Goal: Task Accomplishment & Management: Manage account settings

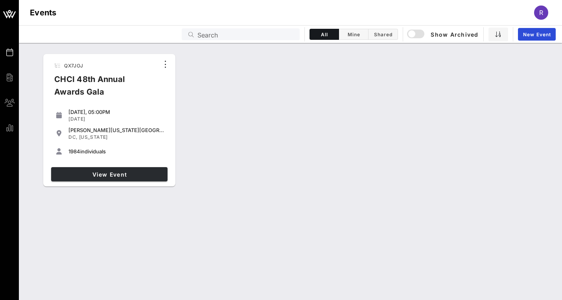
click at [91, 176] on span "View Event" at bounding box center [109, 174] width 110 height 7
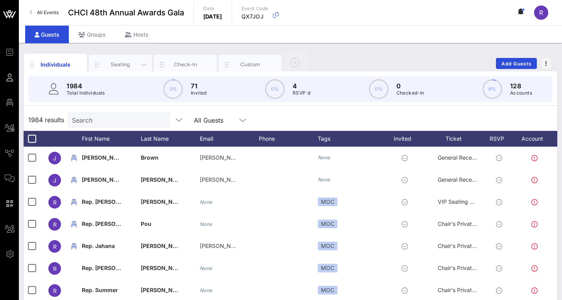
click at [123, 63] on div "Seating" at bounding box center [120, 64] width 35 height 7
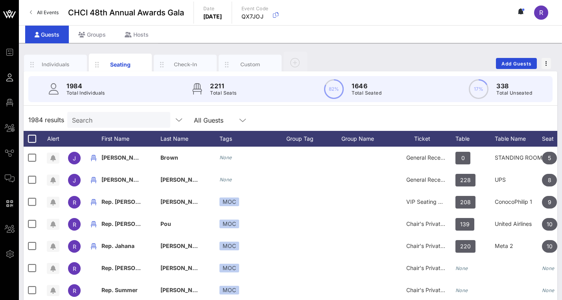
click at [123, 120] on input "Search" at bounding box center [118, 120] width 92 height 10
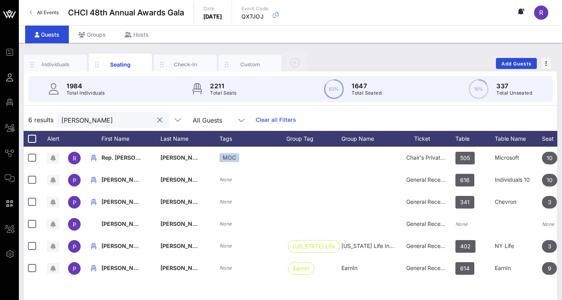
type input "Patrick"
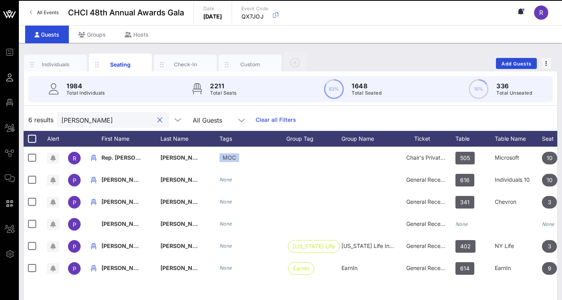
click at [159, 117] on button "clear icon" at bounding box center [159, 120] width 5 height 8
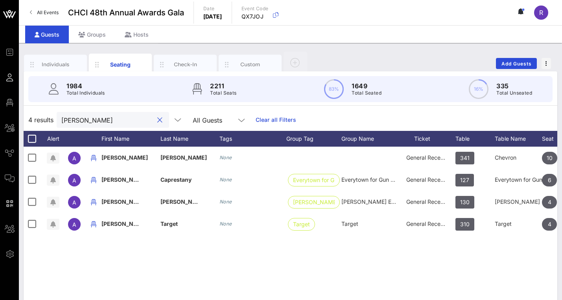
drag, startPoint x: 85, startPoint y: 122, endPoint x: 42, endPoint y: 120, distance: 43.3
click at [43, 120] on div "4 results Alexis All Guests Clear all Filters" at bounding box center [291, 120] width 534 height 22
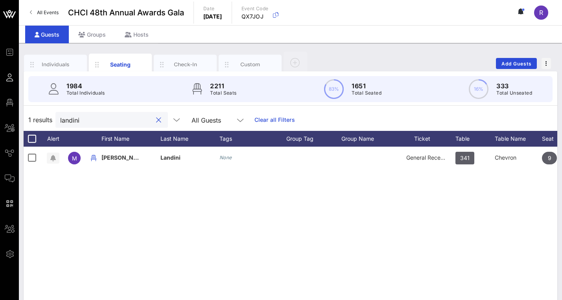
drag, startPoint x: 90, startPoint y: 118, endPoint x: 63, endPoint y: 117, distance: 27.2
click at [60, 119] on div "landini" at bounding box center [111, 120] width 113 height 16
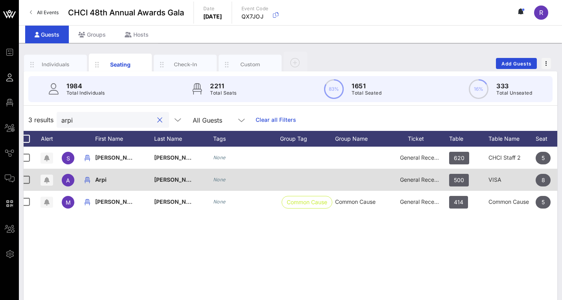
scroll to position [0, 7]
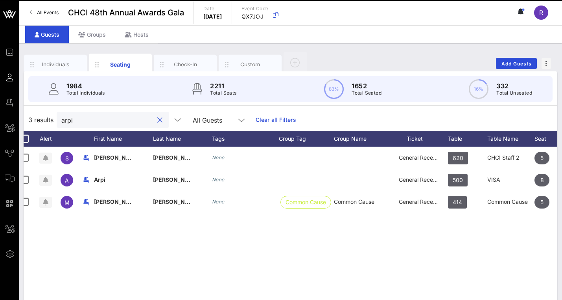
drag, startPoint x: 104, startPoint y: 124, endPoint x: 45, endPoint y: 114, distance: 59.5
click at [45, 114] on div "3 results arpi All Guests Clear all Filters" at bounding box center [291, 120] width 534 height 22
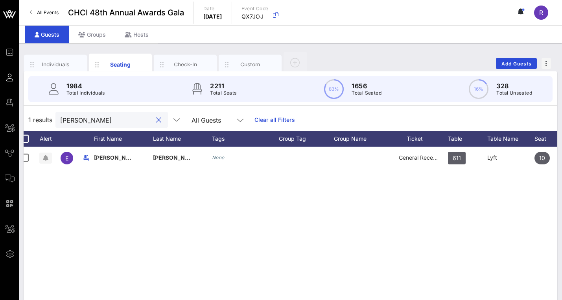
drag, startPoint x: 85, startPoint y: 122, endPoint x: 39, endPoint y: 126, distance: 46.5
click at [39, 125] on div "1 results weir All Guests Clear all Filters" at bounding box center [291, 120] width 534 height 22
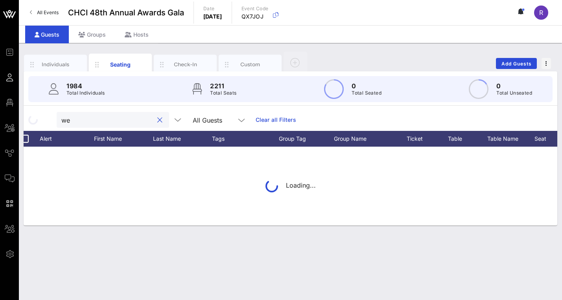
type input "w"
type input "aldana"
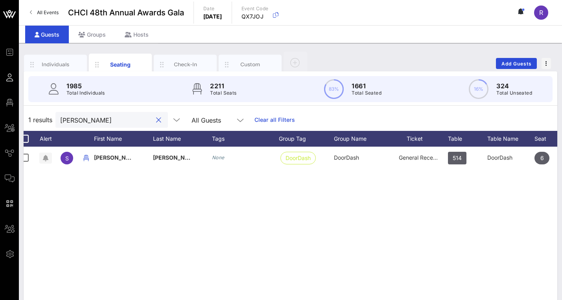
click at [159, 118] on button "clear icon" at bounding box center [158, 120] width 5 height 8
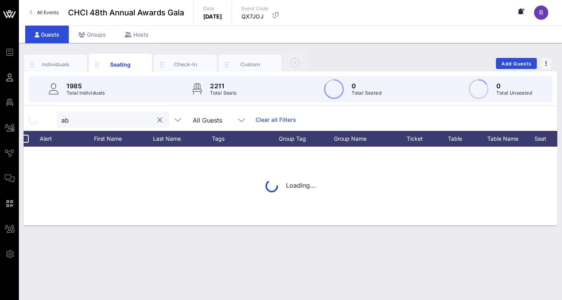
type input "a"
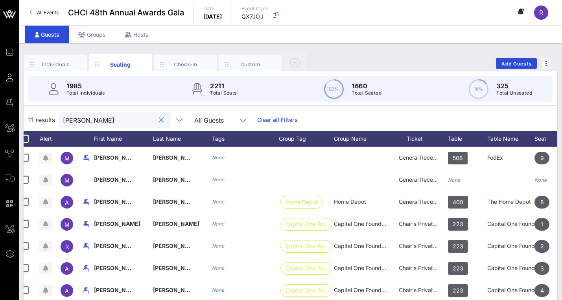
drag, startPoint x: 159, startPoint y: 118, endPoint x: 91, endPoint y: 120, distance: 68.9
click at [91, 120] on input "[PERSON_NAME]" at bounding box center [109, 120] width 92 height 10
drag, startPoint x: 90, startPoint y: 120, endPoint x: 48, endPoint y: 116, distance: 41.9
click at [48, 116] on div "11 results Molly All Guests Clear all Filters" at bounding box center [291, 120] width 534 height 22
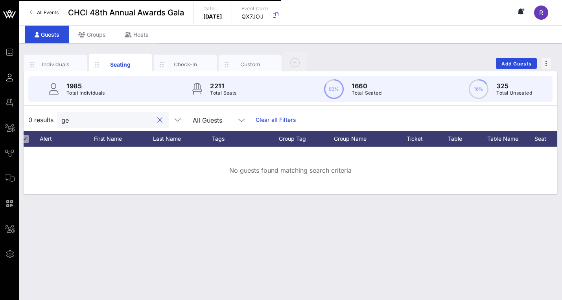
type input "g"
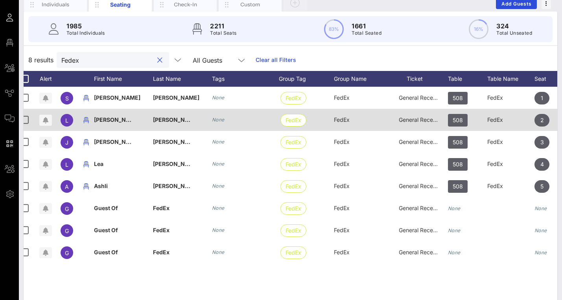
scroll to position [0, 7]
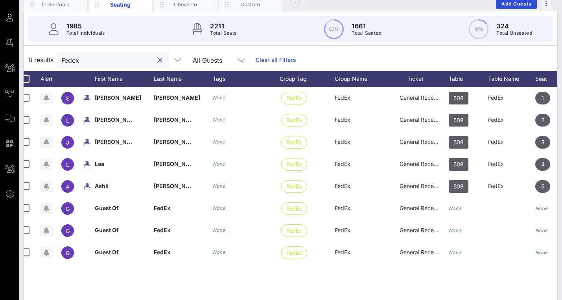
drag, startPoint x: 91, startPoint y: 60, endPoint x: 42, endPoint y: 55, distance: 49.8
click at [42, 55] on div "8 results Fedex All Guests Clear all Filters" at bounding box center [291, 60] width 534 height 22
type input "y"
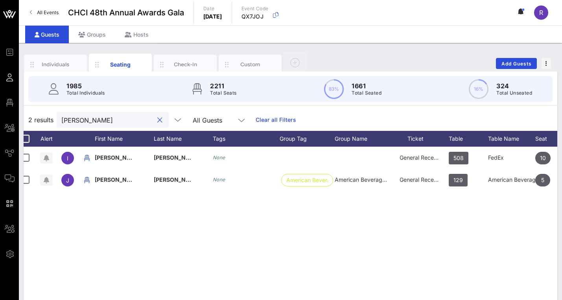
drag, startPoint x: 104, startPoint y: 121, endPoint x: 52, endPoint y: 114, distance: 52.0
click at [52, 114] on div "2 results ivette All Guests Clear all Filters" at bounding box center [291, 120] width 534 height 22
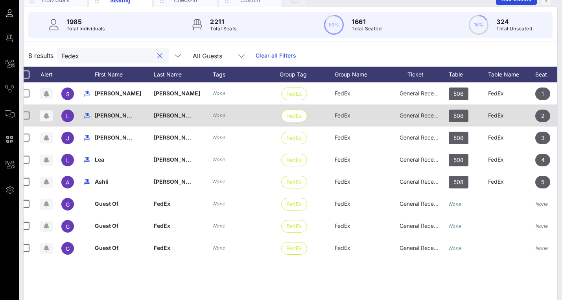
scroll to position [62, 0]
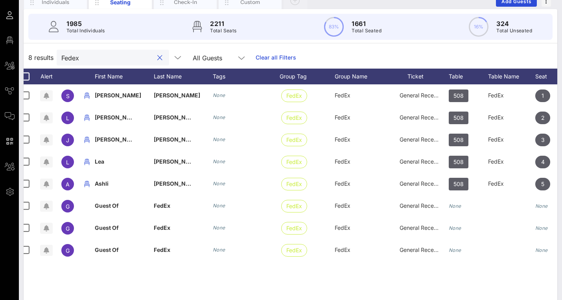
drag, startPoint x: 89, startPoint y: 59, endPoint x: 55, endPoint y: 59, distance: 34.2
click at [55, 59] on div "8 results Fedex All Guests Clear all Filters" at bounding box center [291, 57] width 534 height 22
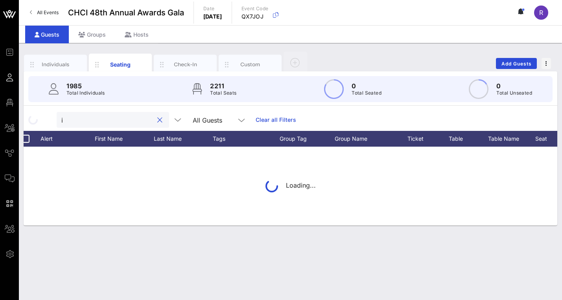
scroll to position [0, 0]
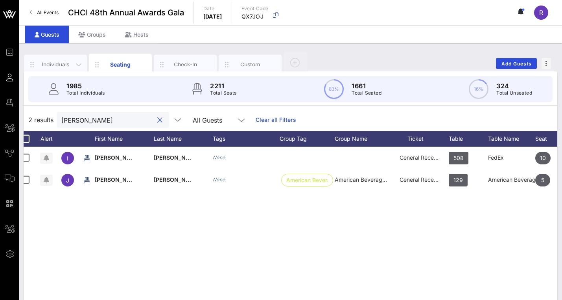
type input "[PERSON_NAME]"
drag, startPoint x: 55, startPoint y: 59, endPoint x: 464, endPoint y: 139, distance: 417.1
click at [464, 139] on div "Table" at bounding box center [468, 139] width 39 height 16
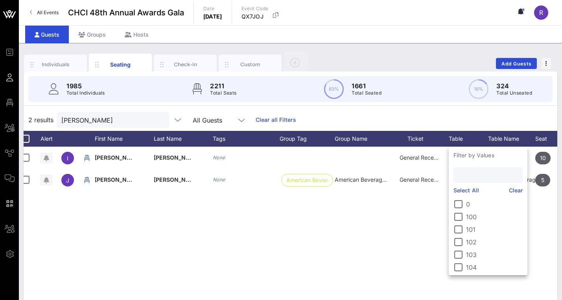
click at [466, 178] on input "text" at bounding box center [488, 175] width 58 height 10
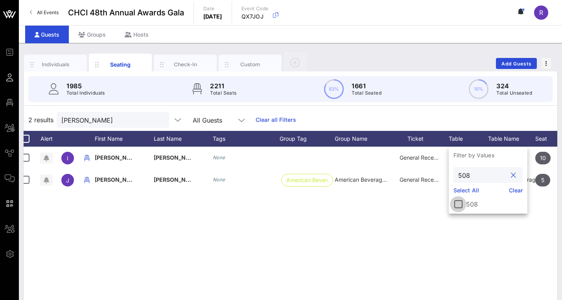
type input "508"
click at [460, 201] on div at bounding box center [458, 203] width 13 height 13
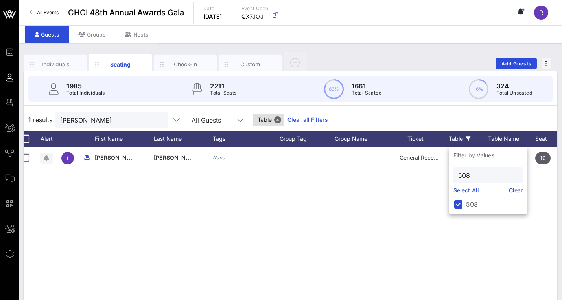
click at [158, 119] on button "clear icon" at bounding box center [158, 120] width 5 height 8
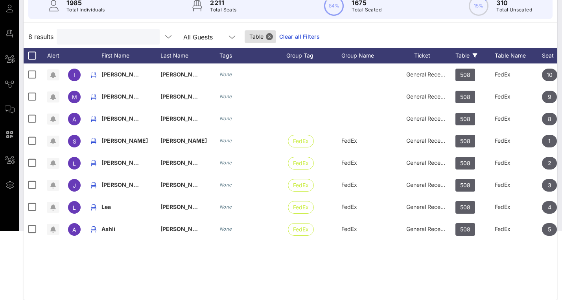
scroll to position [69, 0]
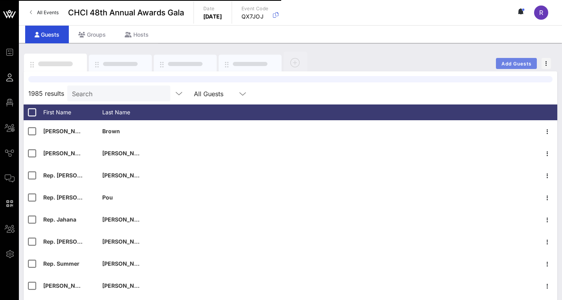
click at [519, 64] on span "Add Guests" at bounding box center [516, 64] width 31 height 6
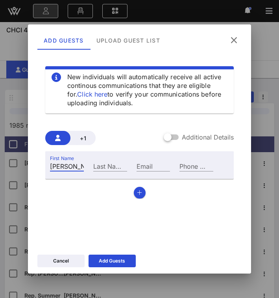
type input "Simon"
type input "Askren"
paste input "simon.askren@mail.house.gov"
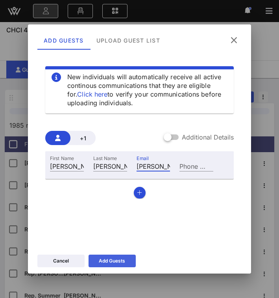
type input "simon.askren@mail.house.gov"
click at [116, 258] on div "Add Guests" at bounding box center [112, 261] width 26 height 8
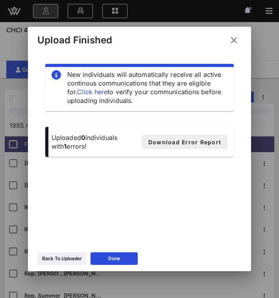
click at [196, 144] on span "Download Error Report" at bounding box center [185, 142] width 74 height 7
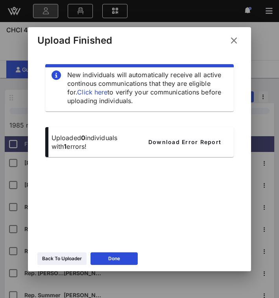
click at [234, 38] on icon at bounding box center [234, 40] width 11 height 9
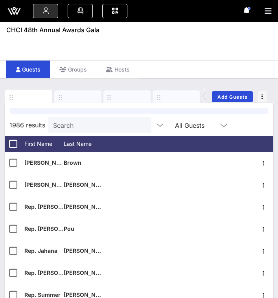
click at [85, 127] on input "Search" at bounding box center [99, 125] width 92 height 10
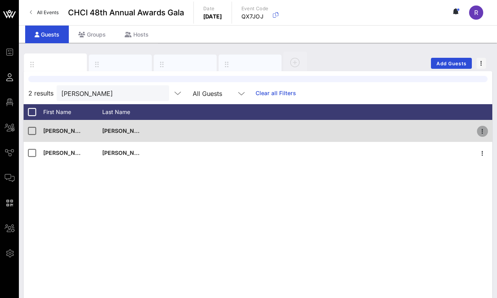
click at [482, 131] on icon "button" at bounding box center [482, 131] width 9 height 9
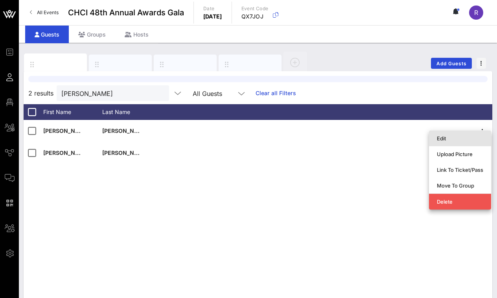
click at [457, 133] on div "Edit" at bounding box center [460, 138] width 46 height 13
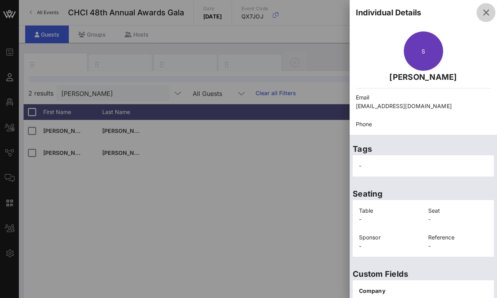
click at [483, 12] on icon "button" at bounding box center [486, 12] width 9 height 9
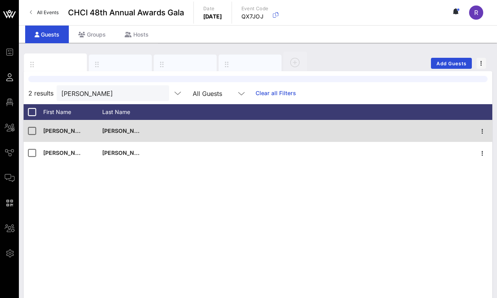
click at [113, 131] on span "Aldana" at bounding box center [125, 131] width 46 height 7
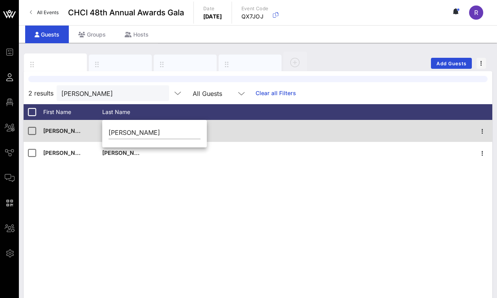
click at [55, 132] on span "Silvia" at bounding box center [66, 131] width 46 height 7
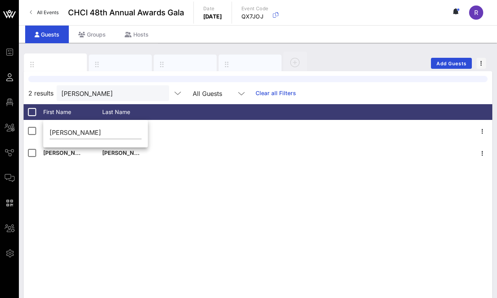
click at [374, 178] on div "Silvia Aldana Silvia Zenteno Planned Parenthood Federation of America" at bounding box center [258, 238] width 469 height 236
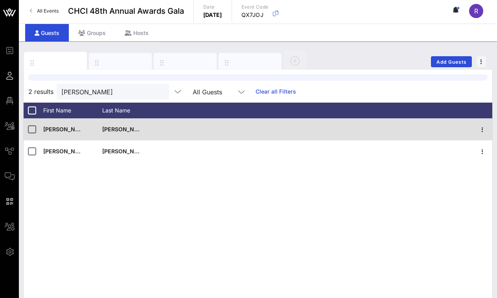
click at [84, 130] on div "Silvia" at bounding box center [72, 133] width 59 height 31
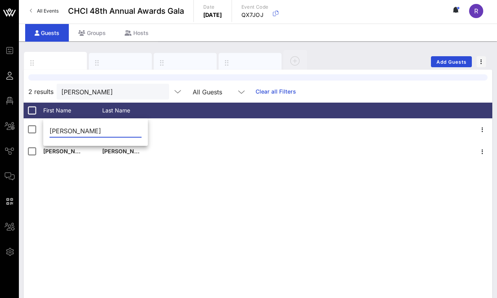
click at [282, 173] on div "Silvia Aldana Silvia Zenteno Planned Parenthood Federation of America" at bounding box center [258, 236] width 469 height 236
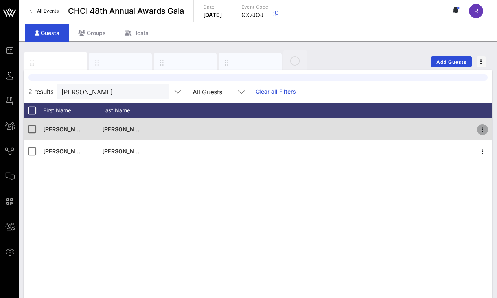
click at [484, 128] on icon "button" at bounding box center [482, 129] width 9 height 9
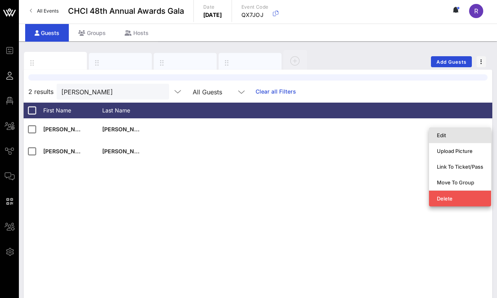
click at [452, 132] on div "Edit" at bounding box center [460, 135] width 46 height 6
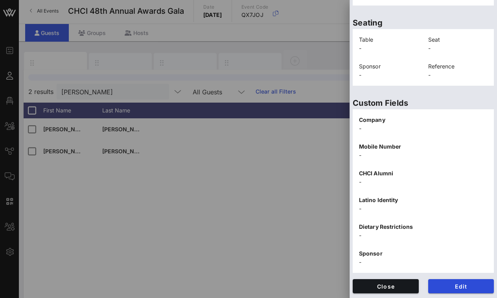
scroll to position [0, 0]
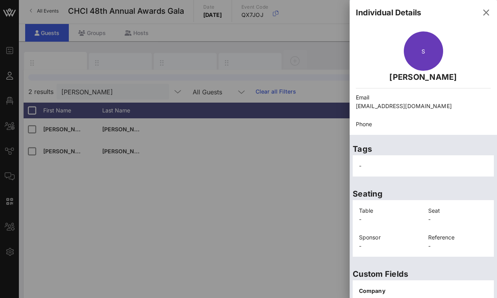
click at [234, 195] on div at bounding box center [248, 149] width 497 height 298
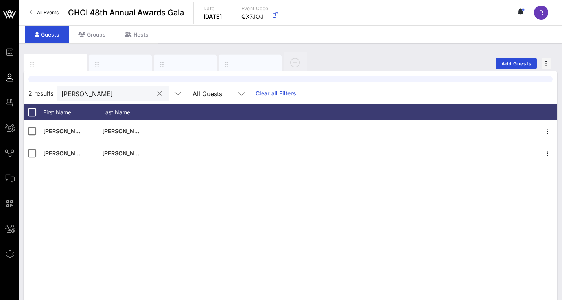
click at [104, 98] on input "silvia" at bounding box center [107, 93] width 92 height 10
drag, startPoint x: 104, startPoint y: 96, endPoint x: 57, endPoint y: 84, distance: 49.2
click at [57, 84] on div "2 results silvia All Guests Clear all Filters First Name Last Name Silvia Aldan…" at bounding box center [291, 213] width 534 height 285
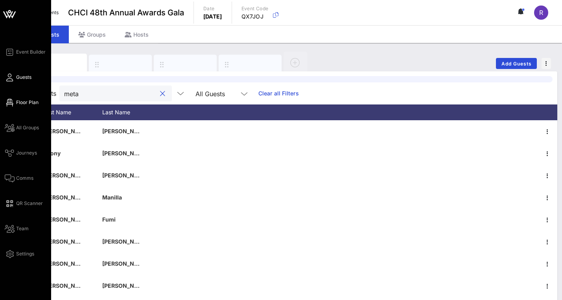
type input "meta"
click at [30, 102] on span "Floor Plan" at bounding box center [27, 102] width 22 height 7
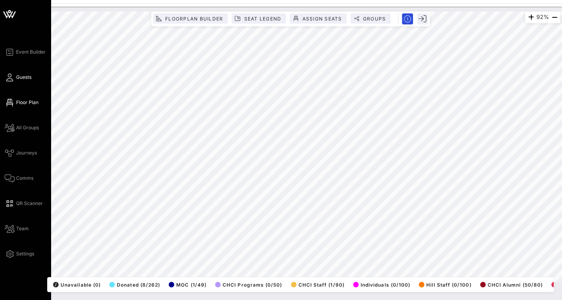
click at [22, 76] on span "Guests" at bounding box center [23, 77] width 15 height 7
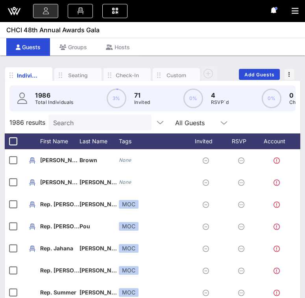
click at [89, 128] on input "Search" at bounding box center [99, 122] width 92 height 10
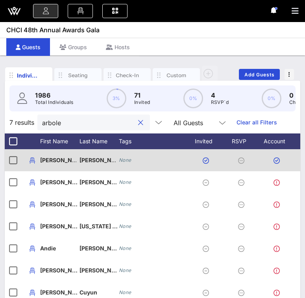
type input "arbole"
click at [50, 163] on span "[PERSON_NAME]" at bounding box center [63, 160] width 46 height 7
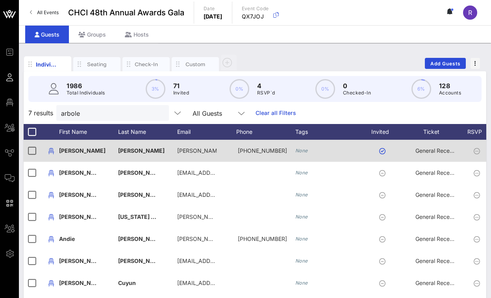
click at [475, 150] on icon at bounding box center [476, 151] width 6 height 6
click at [477, 151] on icon at bounding box center [476, 151] width 6 height 6
click at [478, 152] on icon at bounding box center [476, 151] width 6 height 6
click at [477, 150] on icon at bounding box center [476, 151] width 6 height 6
click at [33, 151] on div at bounding box center [31, 150] width 13 height 13
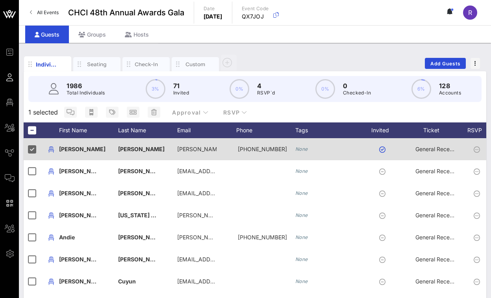
click at [477, 149] on icon at bounding box center [476, 149] width 6 height 6
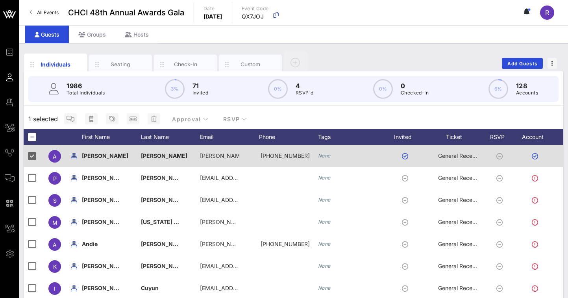
click at [500, 155] on icon at bounding box center [499, 156] width 6 height 6
click at [34, 154] on div at bounding box center [31, 155] width 13 height 13
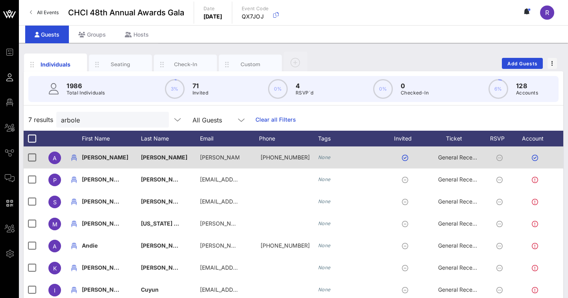
click at [500, 157] on icon at bounding box center [499, 158] width 6 height 6
click at [499, 157] on icon at bounding box center [499, 158] width 6 height 6
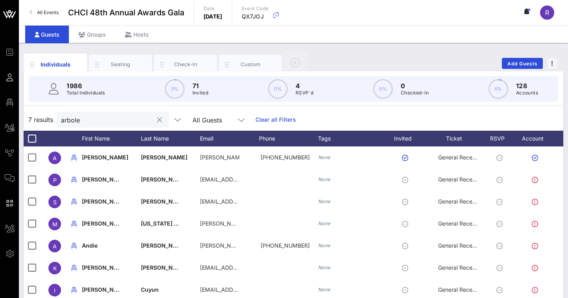
click at [134, 115] on input "arbole" at bounding box center [107, 120] width 92 height 10
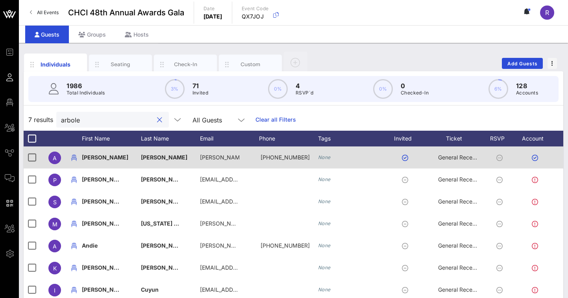
click at [499, 157] on icon at bounding box center [499, 158] width 6 height 6
click at [500, 157] on icon at bounding box center [499, 158] width 6 height 6
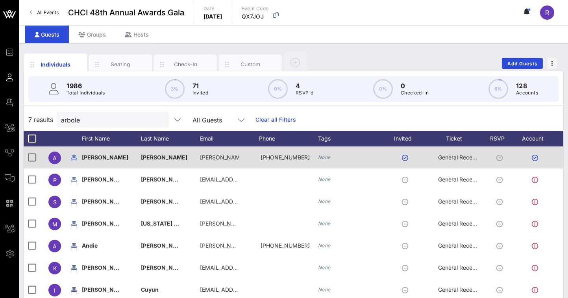
click at [452, 157] on span "General Reception" at bounding box center [461, 157] width 47 height 7
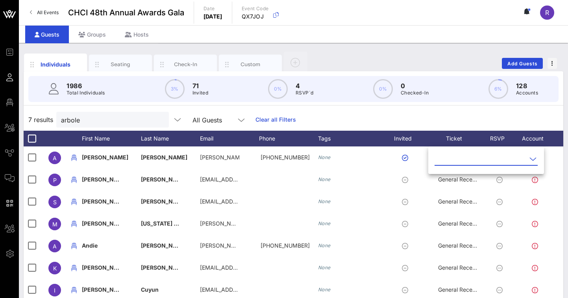
click at [533, 155] on icon at bounding box center [532, 158] width 7 height 9
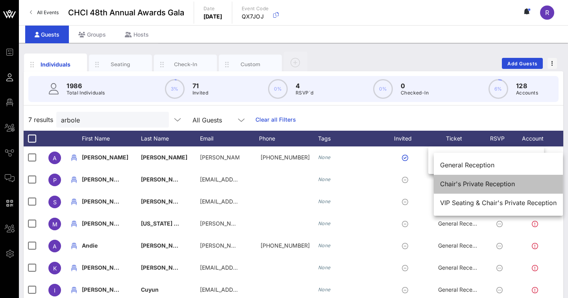
click at [505, 181] on div "Chair's Private Reception" at bounding box center [498, 183] width 117 height 7
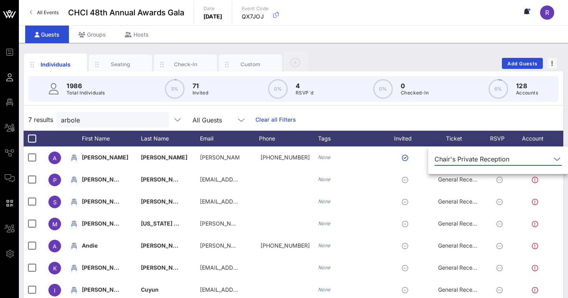
click at [560, 159] on icon at bounding box center [556, 158] width 7 height 9
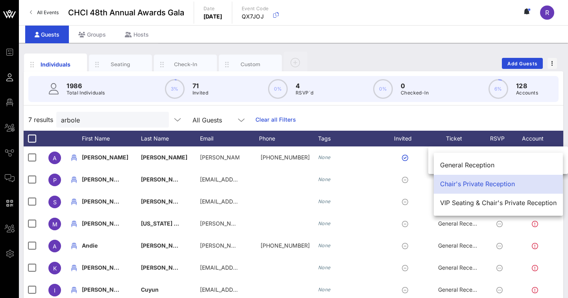
click at [459, 117] on div "7 results arbole All Guests Clear all Filters" at bounding box center [294, 120] width 540 height 22
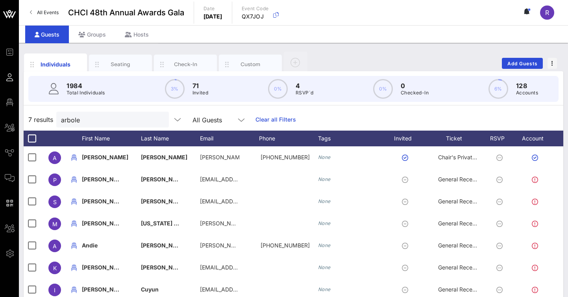
click at [347, 48] on div "Individuals Seating Check-In Custom Add Guests 1984 Total Individuals 3% 71 Inv…" at bounding box center [293, 217] width 549 height 348
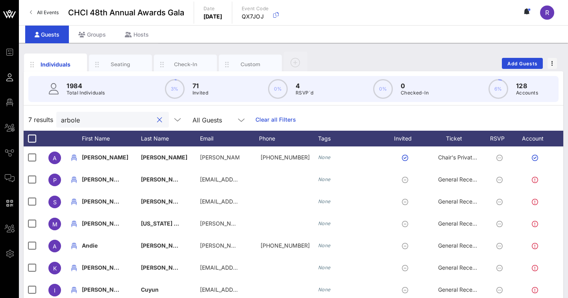
drag, startPoint x: 84, startPoint y: 119, endPoint x: 44, endPoint y: 119, distance: 40.5
click at [44, 119] on div "7 results arbole All Guests Clear all Filters" at bounding box center [294, 120] width 540 height 22
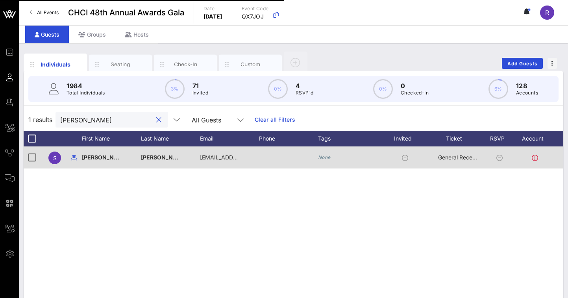
click at [462, 157] on span "General Reception" at bounding box center [461, 157] width 47 height 7
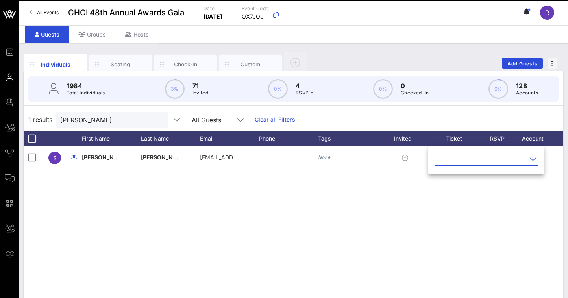
click at [531, 158] on icon at bounding box center [532, 158] width 7 height 9
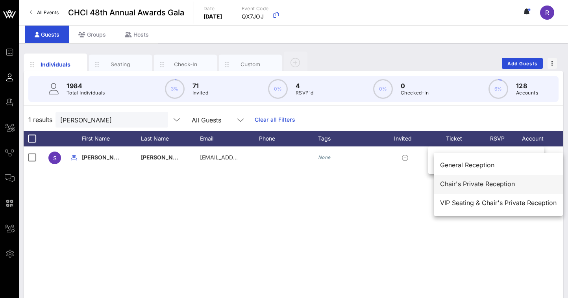
click at [474, 187] on div "Chair's Private Reception" at bounding box center [498, 183] width 117 height 7
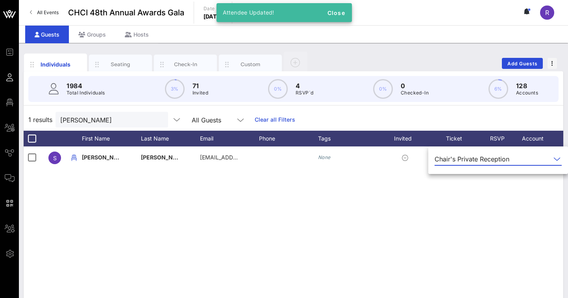
click at [446, 56] on div "Individuals Seating Check-In Custom Add Guests" at bounding box center [294, 63] width 540 height 25
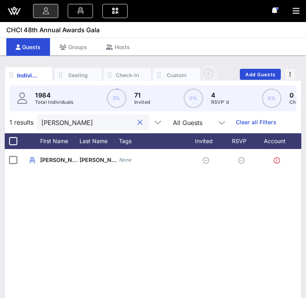
drag, startPoint x: 68, startPoint y: 129, endPoint x: 29, endPoint y: 131, distance: 39.4
click at [29, 131] on div "1 results aldana All Guests Clear all Filters" at bounding box center [153, 122] width 296 height 22
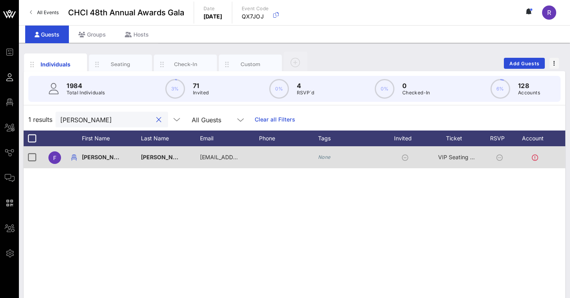
type input "castellanos"
click at [461, 156] on span "VIP Seating & Chair's Private Reception" at bounding box center [489, 157] width 102 height 7
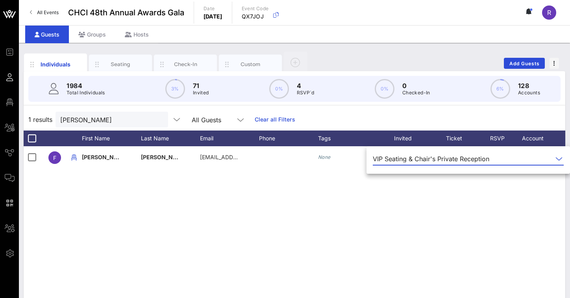
click at [437, 201] on div "F Frank Castellanos francisco.castellanos@ml.com None VIP Seating & Chair's Pri…" at bounding box center [295, 264] width 542 height 236
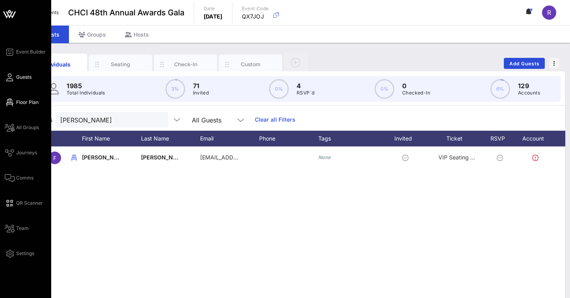
click at [24, 102] on span "Floor Plan" at bounding box center [27, 102] width 22 height 7
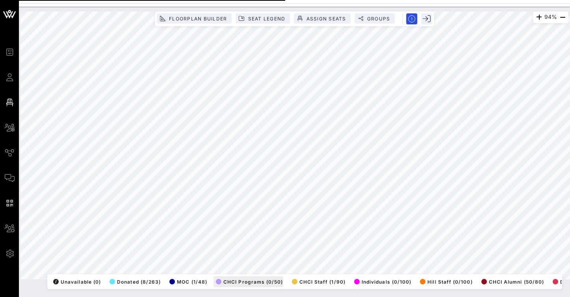
click at [280, 274] on div "94% Floorplan Builder Seat Legend Assign Seats Groups Exit All Reserved Shared …" at bounding box center [293, 145] width 547 height 268
click at [463, 0] on html "Event Builder Guests Floor Plan All Groups Journeys Comms QR Scanner Team Setti…" at bounding box center [285, 149] width 570 height 298
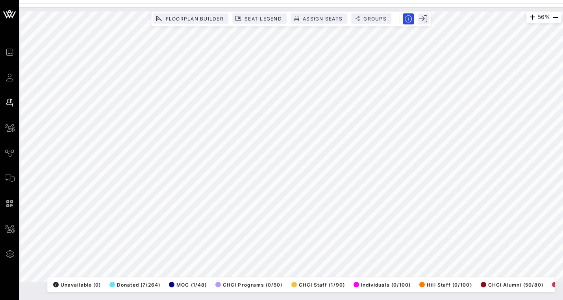
click at [159, 282] on div "56% Floorplan Builder Seat Legend Assign Seats Groups Exit All Reserved Shared …" at bounding box center [290, 146] width 541 height 270
click at [232, 0] on html "Event Builder Guests Floor Plan All Groups Journeys Comms QR Scanner Team Setti…" at bounding box center [281, 150] width 563 height 300
click at [292, 11] on div "80% Floorplan Builder Seat Legend Assign Seats Groups Exit All Reserved Shared …" at bounding box center [291, 147] width 550 height 280
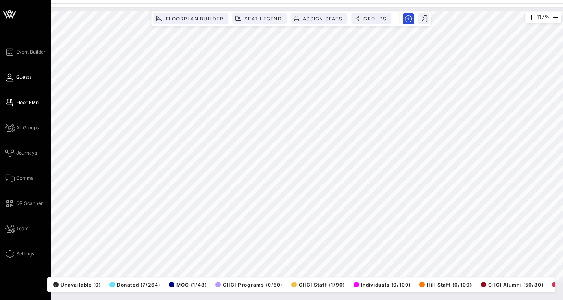
click at [23, 79] on span "Guests" at bounding box center [23, 77] width 15 height 7
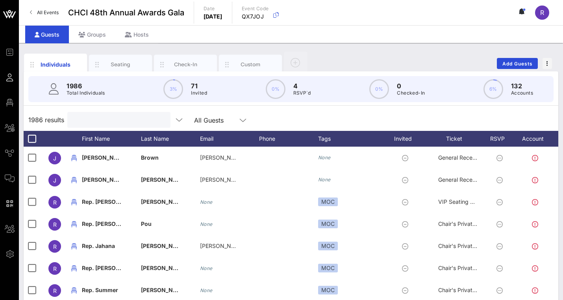
click at [95, 115] on input "text" at bounding box center [118, 120] width 92 height 10
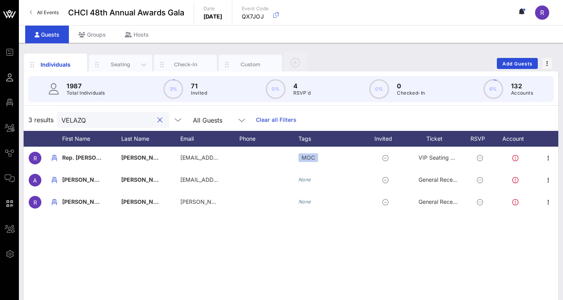
type input "VELAZQ"
click at [109, 59] on div "Seating" at bounding box center [120, 65] width 63 height 20
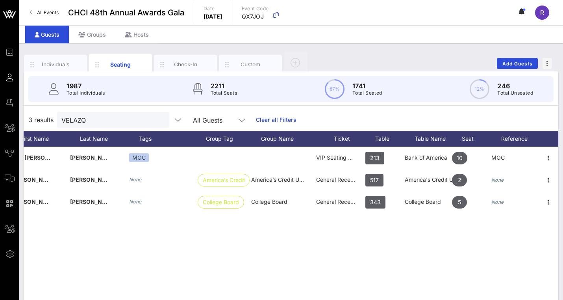
scroll to position [0, 91]
click at [124, 61] on div "Seating" at bounding box center [120, 64] width 35 height 8
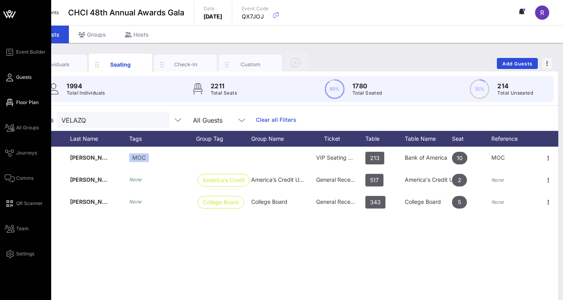
click at [34, 103] on span "Floor Plan" at bounding box center [27, 102] width 22 height 7
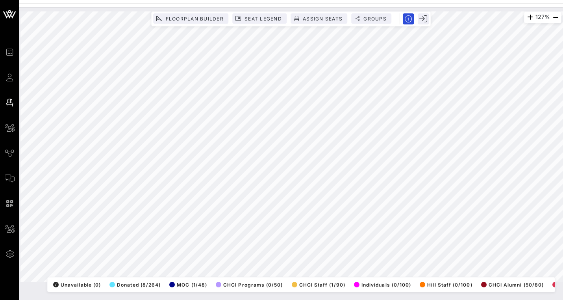
click at [270, 298] on html "Event Builder Guests Floor Plan All Groups Journeys Comms QR Scanner Team Setti…" at bounding box center [281, 150] width 563 height 300
click at [297, 298] on html "Event Builder Guests Floor Plan All Groups Journeys Comms QR Scanner Team Setti…" at bounding box center [281, 150] width 563 height 300
click at [313, 298] on html "Event Builder Guests Floor Plan All Groups Journeys Comms QR Scanner Team Setti…" at bounding box center [281, 150] width 563 height 300
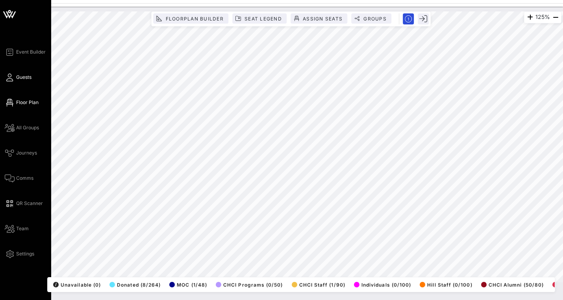
click at [9, 78] on icon at bounding box center [10, 77] width 10 height 1
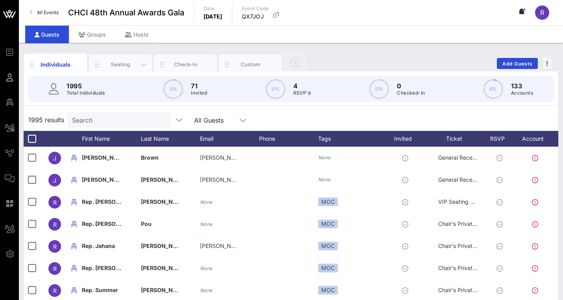
click at [130, 61] on div "Seating" at bounding box center [120, 64] width 35 height 7
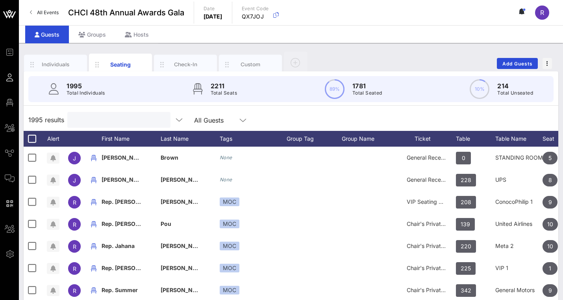
click at [86, 121] on input "text" at bounding box center [118, 120] width 92 height 10
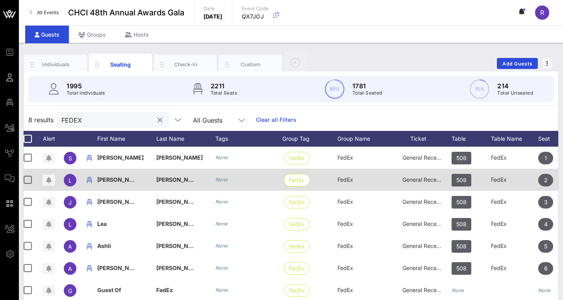
scroll to position [0, 5]
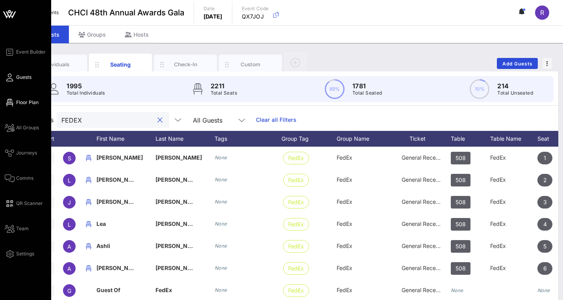
type input "FEDEX"
click at [21, 102] on span "Floor Plan" at bounding box center [27, 102] width 22 height 7
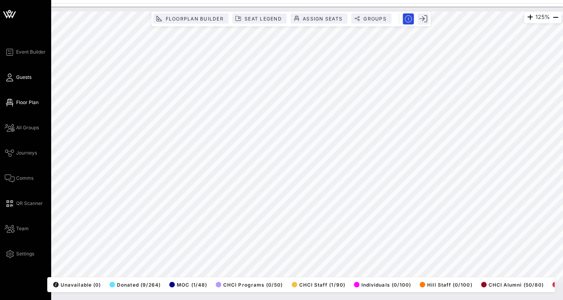
click at [9, 78] on icon at bounding box center [10, 77] width 10 height 1
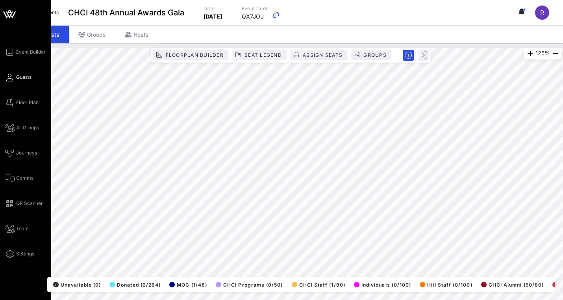
click at [27, 76] on span "Guests" at bounding box center [23, 77] width 15 height 7
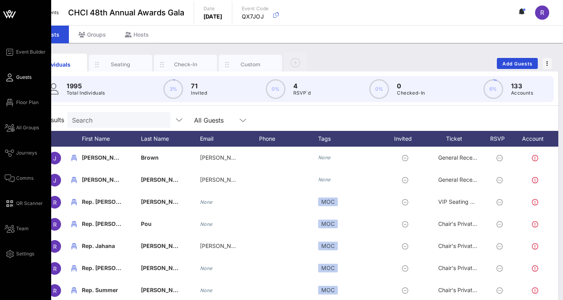
click at [20, 79] on span "Guests" at bounding box center [23, 77] width 15 height 7
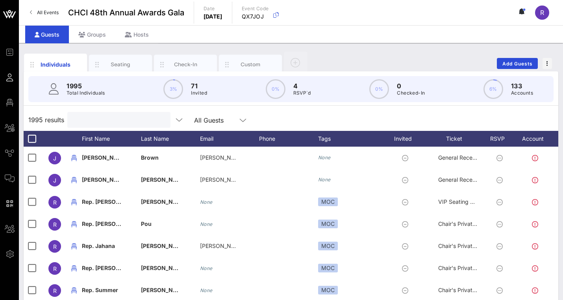
click at [105, 117] on input "text" at bounding box center [118, 120] width 92 height 10
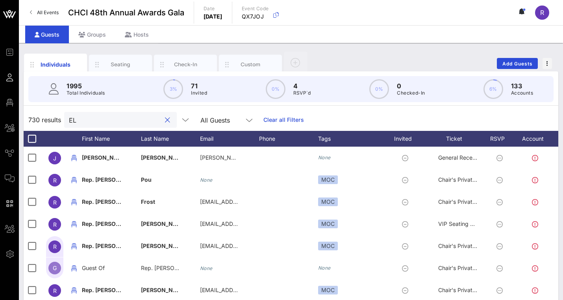
type input "E"
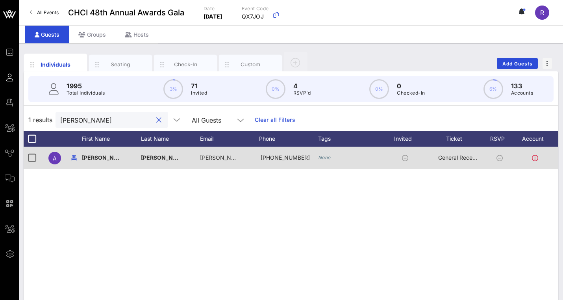
type input "[PERSON_NAME]"
click at [500, 156] on icon at bounding box center [499, 158] width 6 height 6
click at [497, 157] on icon at bounding box center [499, 158] width 6 height 6
click at [534, 159] on icon at bounding box center [535, 158] width 6 height 6
click at [457, 157] on span "General Reception" at bounding box center [461, 157] width 47 height 7
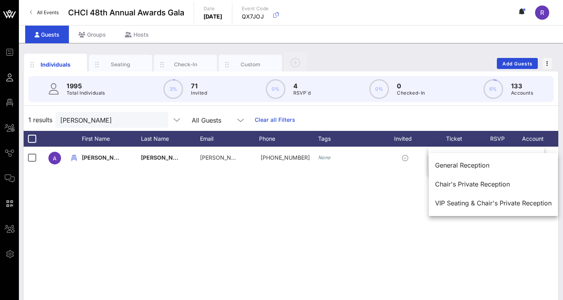
click at [372, 188] on div "A [PERSON_NAME] [PERSON_NAME][EMAIL_ADDRESS][DOMAIN_NAME] [PHONE_NUMBER] None G…" at bounding box center [291, 264] width 534 height 236
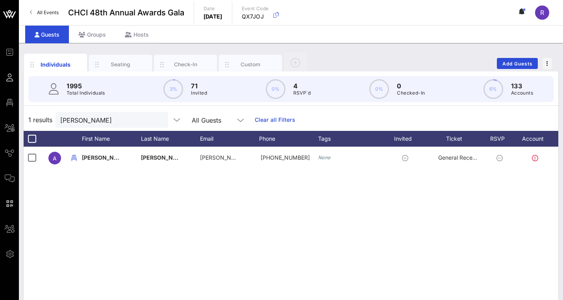
click at [82, 213] on div "A [PERSON_NAME] [PERSON_NAME][EMAIL_ADDRESS][DOMAIN_NAME] [PHONE_NUMBER] None G…" at bounding box center [291, 264] width 534 height 236
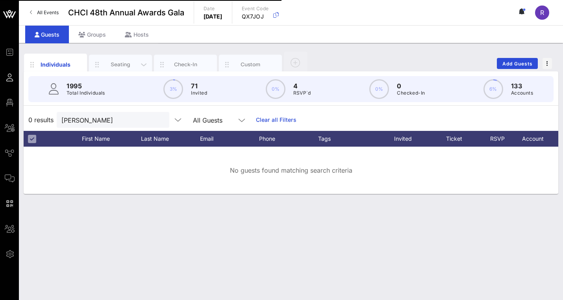
click at [127, 60] on div "Seating" at bounding box center [120, 65] width 63 height 20
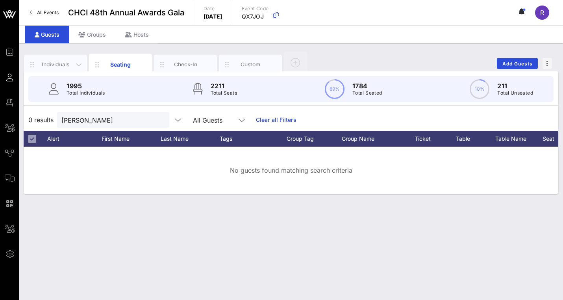
click at [60, 65] on div "Individuals" at bounding box center [55, 64] width 35 height 7
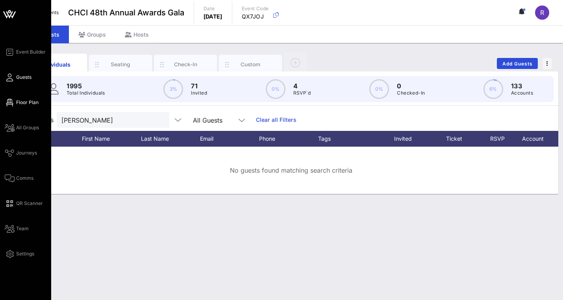
click at [22, 100] on span "Floor Plan" at bounding box center [27, 102] width 22 height 7
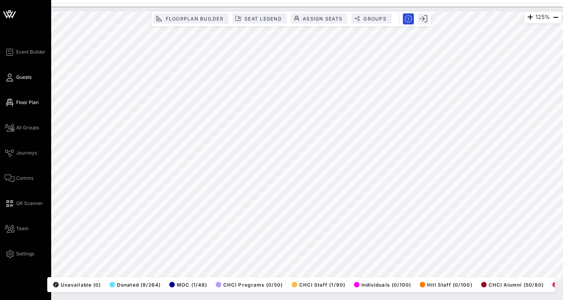
click at [21, 77] on span "Guests" at bounding box center [23, 77] width 15 height 7
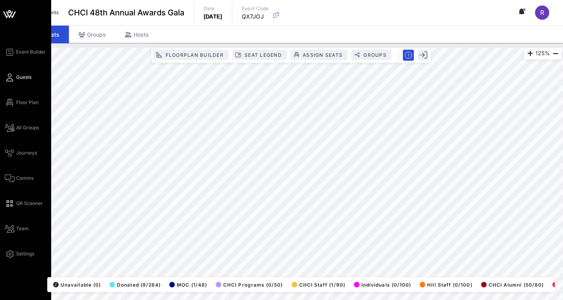
click at [26, 79] on span "Guests" at bounding box center [23, 77] width 15 height 7
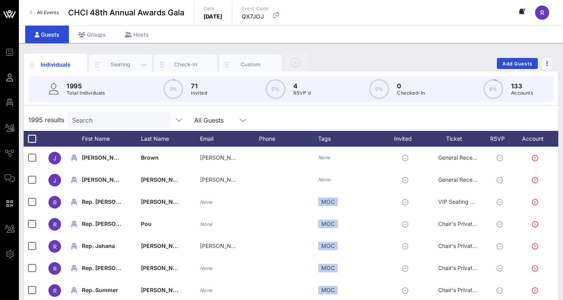
click at [126, 59] on div "Seating" at bounding box center [120, 65] width 63 height 20
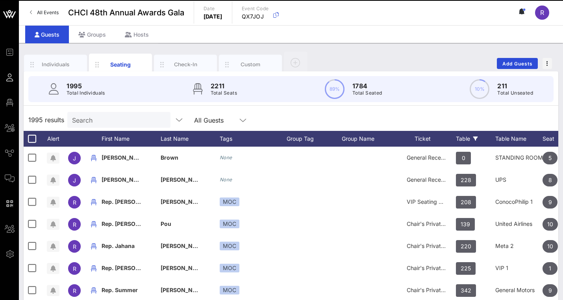
click at [475, 137] on icon at bounding box center [475, 138] width 5 height 5
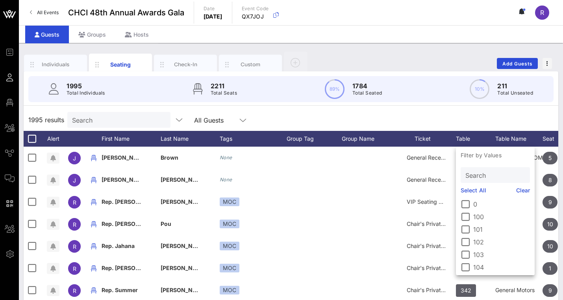
click at [482, 174] on input "Search" at bounding box center [494, 175] width 58 height 10
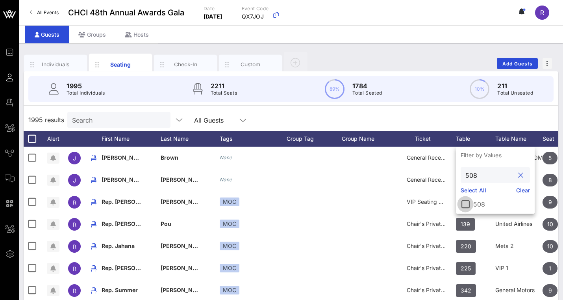
type input "508"
click at [466, 202] on div at bounding box center [465, 203] width 13 height 13
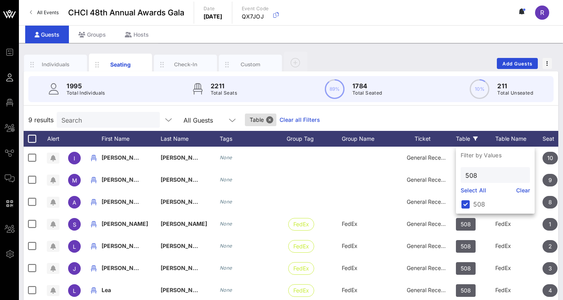
click at [438, 114] on div "9 results Search All Guests Table Clear all Filters" at bounding box center [291, 120] width 534 height 22
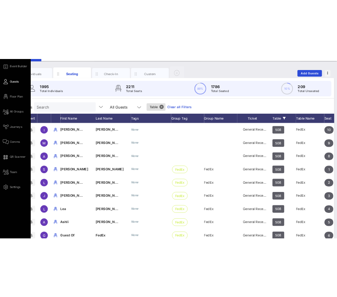
scroll to position [39, 0]
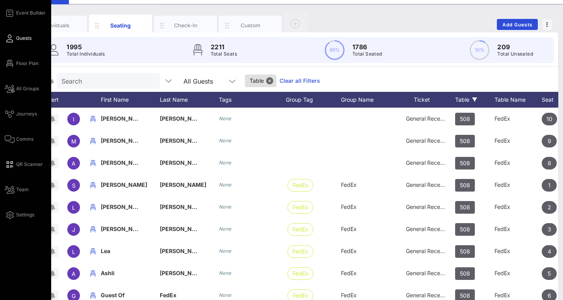
click at [29, 39] on span "Guests" at bounding box center [23, 38] width 15 height 7
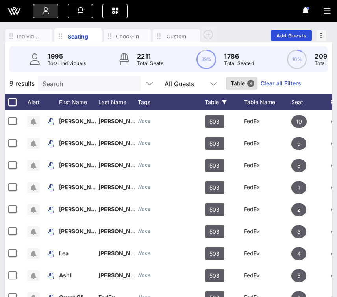
click at [85, 89] on input "Search" at bounding box center [89, 83] width 92 height 10
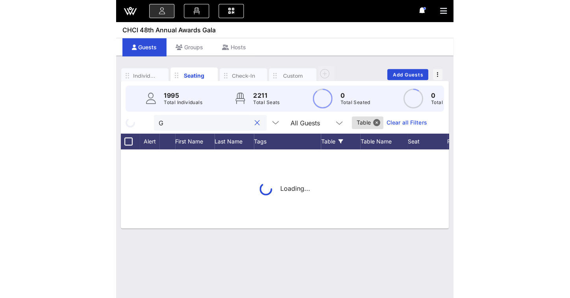
scroll to position [0, 0]
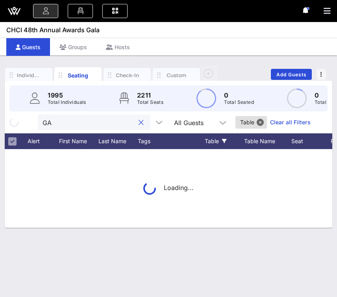
type input "G"
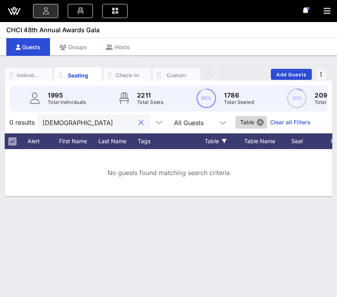
click at [261, 126] on button "Close" at bounding box center [260, 122] width 7 height 7
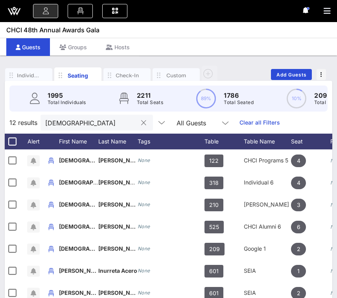
click at [76, 126] on input "[DEMOGRAPHIC_DATA]" at bounding box center [91, 122] width 92 height 10
drag, startPoint x: 76, startPoint y: 126, endPoint x: 28, endPoint y: 126, distance: 48.0
click at [28, 126] on div "12 results [DEMOGRAPHIC_DATA] All Guests Clear all Filters" at bounding box center [169, 122] width 328 height 22
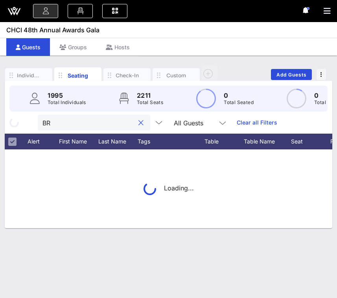
type input "B"
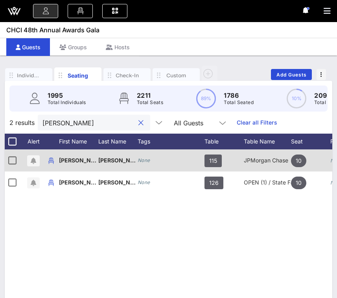
click at [71, 128] on input "[PERSON_NAME]" at bounding box center [89, 122] width 92 height 10
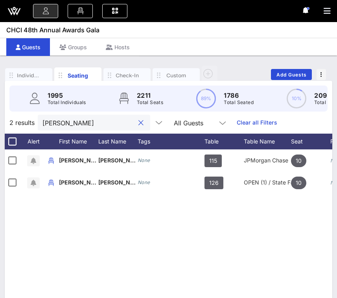
drag, startPoint x: 324, startPoint y: 155, endPoint x: 43, endPoint y: 128, distance: 282.8
click at [43, 128] on input "[PERSON_NAME]" at bounding box center [89, 122] width 92 height 10
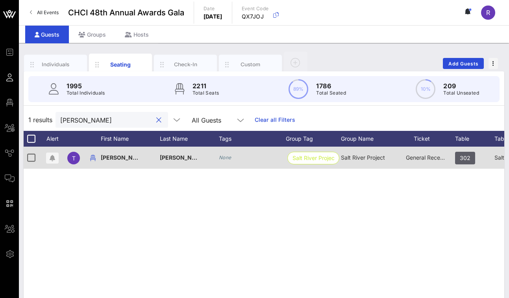
type input "[PERSON_NAME]"
click at [427, 156] on span "General Reception" at bounding box center [429, 157] width 47 height 7
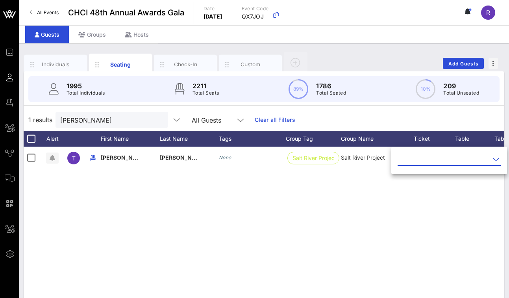
click at [491, 159] on div at bounding box center [495, 158] width 9 height 9
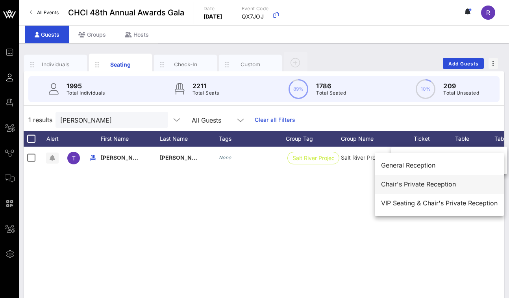
click at [430, 183] on div "Chair's Private Reception" at bounding box center [439, 183] width 117 height 7
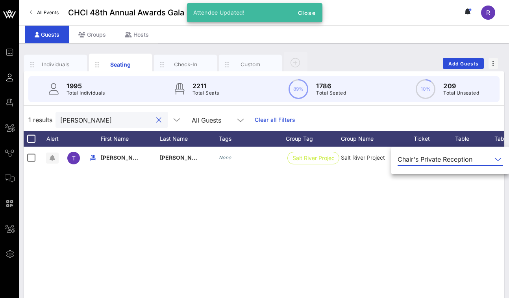
click at [94, 120] on input "[PERSON_NAME]" at bounding box center [106, 120] width 92 height 10
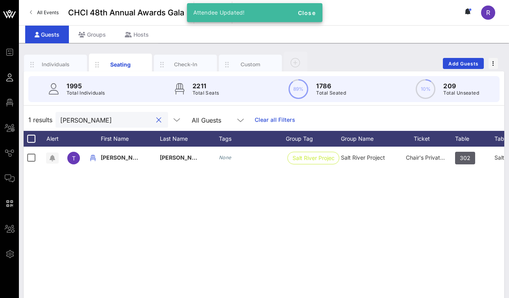
drag, startPoint x: 94, startPoint y: 120, endPoint x: 40, endPoint y: 119, distance: 54.3
click at [40, 119] on div "1 results [PERSON_NAME] All Guests Clear all Filters" at bounding box center [264, 120] width 481 height 22
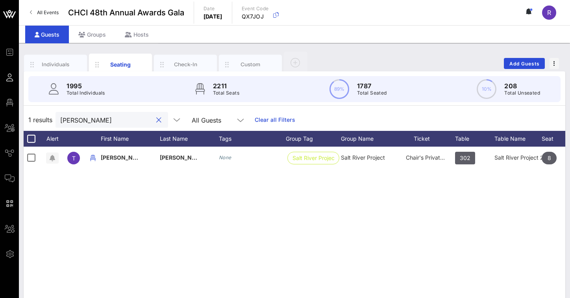
click at [159, 118] on button "clear icon" at bounding box center [158, 120] width 5 height 8
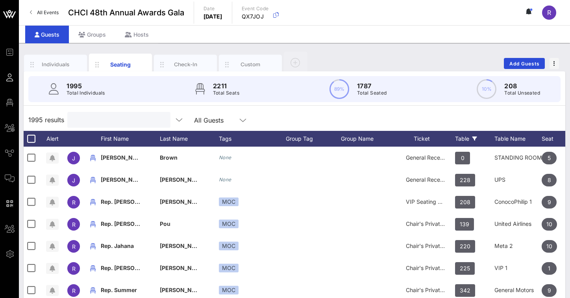
click at [474, 137] on icon at bounding box center [474, 138] width 5 height 5
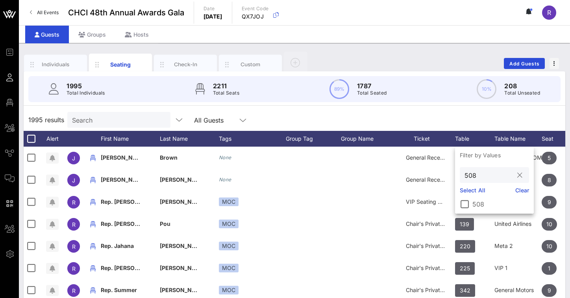
click at [518, 173] on button "clear icon" at bounding box center [519, 175] width 5 height 8
type input "302"
click at [465, 201] on div at bounding box center [464, 203] width 13 height 13
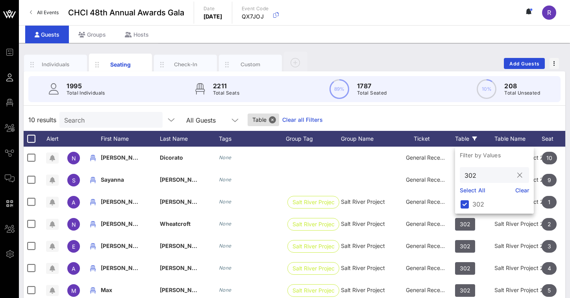
click at [421, 116] on div "10 results Search All Guests Table Clear all Filters" at bounding box center [295, 120] width 542 height 22
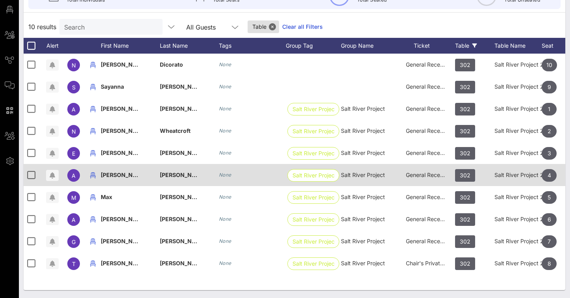
scroll to position [93, 0]
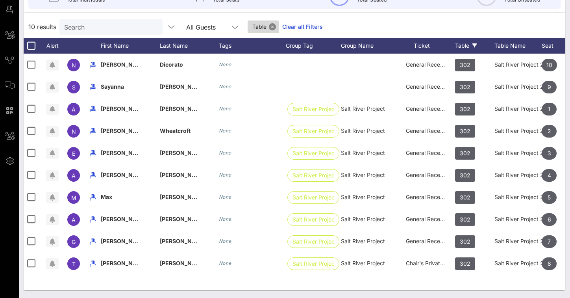
click at [274, 25] on button "Close" at bounding box center [272, 26] width 7 height 7
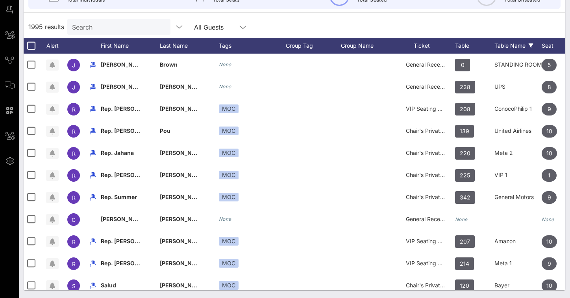
click at [528, 46] on div "Table Name" at bounding box center [517, 46] width 47 height 16
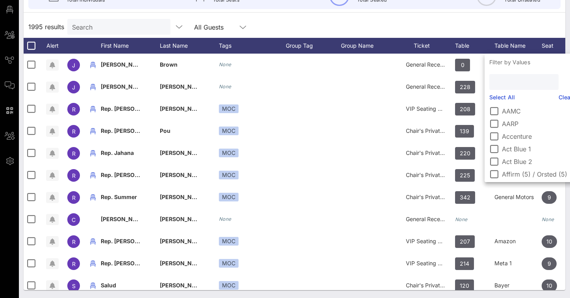
click at [505, 85] on input "text" at bounding box center [523, 82] width 58 height 10
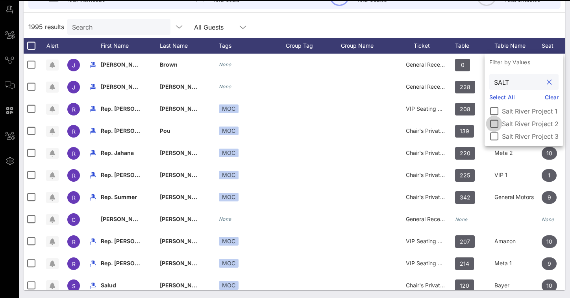
type input "SALT"
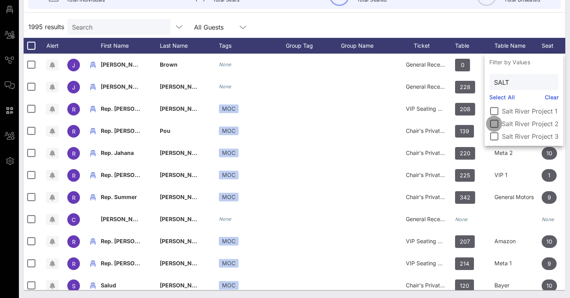
click at [495, 125] on div at bounding box center [493, 123] width 13 height 13
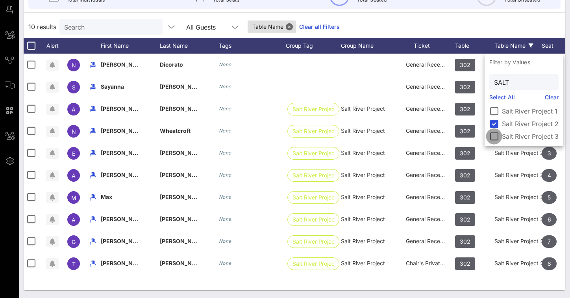
click at [496, 134] on div at bounding box center [493, 135] width 13 height 13
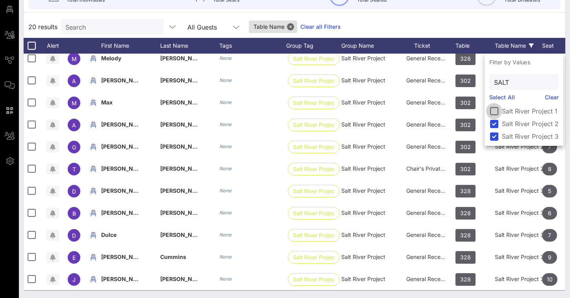
click at [494, 109] on div at bounding box center [493, 110] width 13 height 13
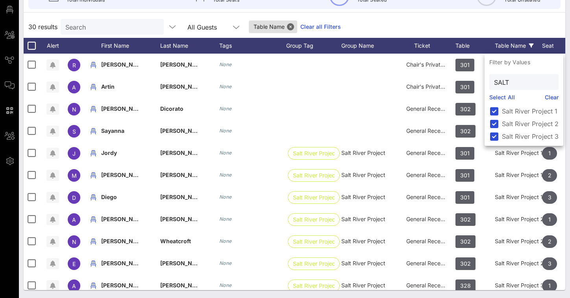
scroll to position [87, 0]
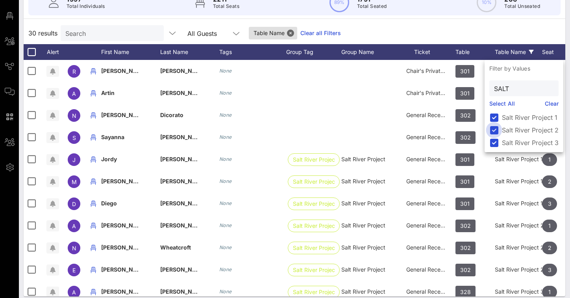
click at [497, 132] on div at bounding box center [493, 129] width 13 height 13
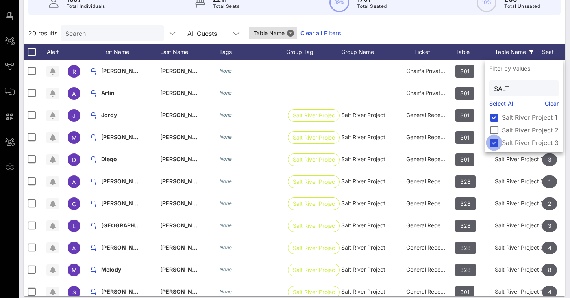
click at [496, 143] on div at bounding box center [493, 142] width 13 height 13
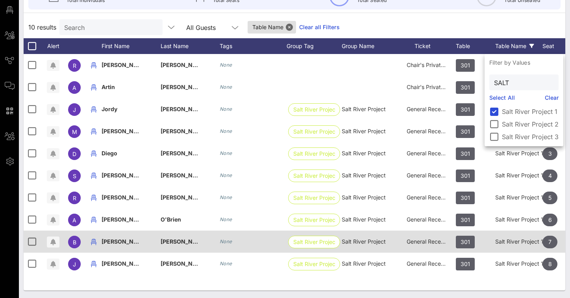
scroll to position [92, 0]
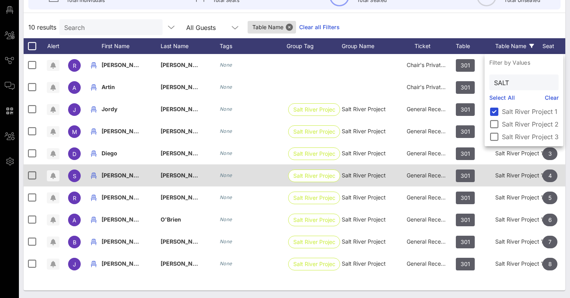
click at [423, 174] on span "General Reception" at bounding box center [430, 175] width 47 height 7
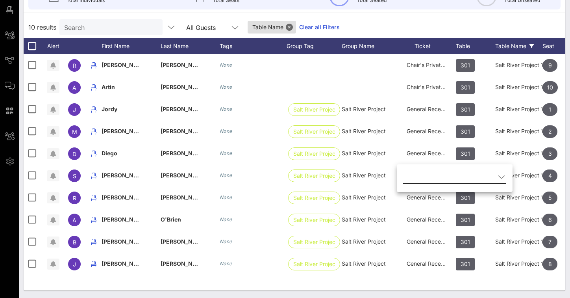
click at [503, 175] on icon at bounding box center [501, 176] width 7 height 9
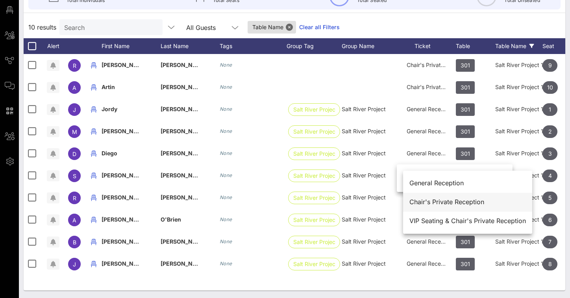
click at [445, 201] on div "Chair's Private Reception" at bounding box center [467, 201] width 117 height 7
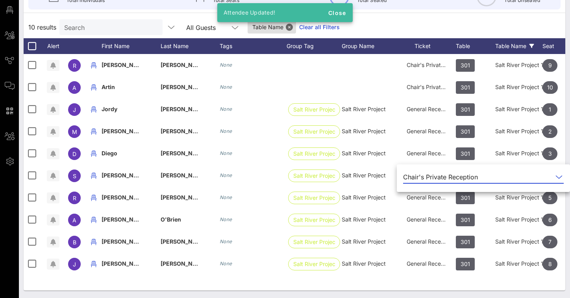
click at [478, 31] on div "10 results Search All Guests Table Name Clear all Filters" at bounding box center [295, 27] width 542 height 22
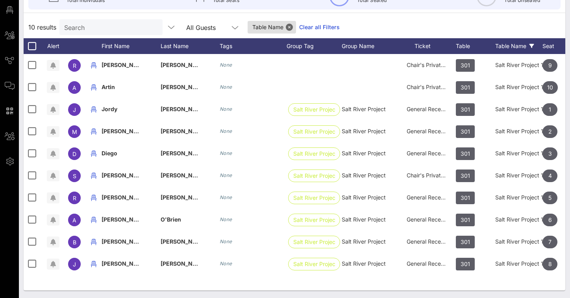
click at [532, 46] on icon at bounding box center [531, 46] width 5 height 5
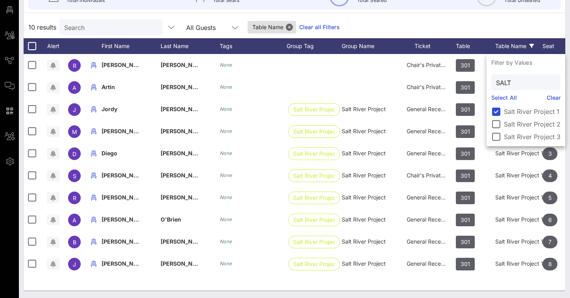
click at [507, 99] on link "Select All" at bounding box center [504, 97] width 26 height 9
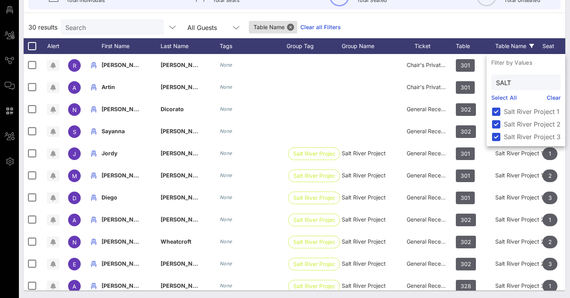
click at [435, 23] on div "30 results Search All Guests Table Name Clear all Filters" at bounding box center [295, 27] width 542 height 22
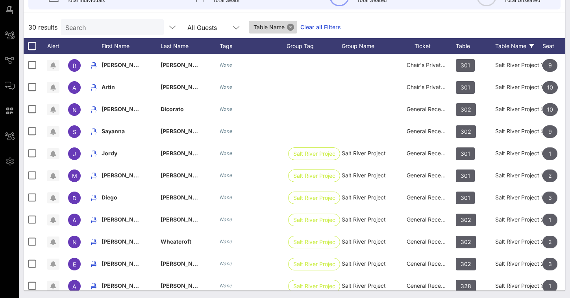
click at [289, 27] on button "Close" at bounding box center [290, 27] width 7 height 7
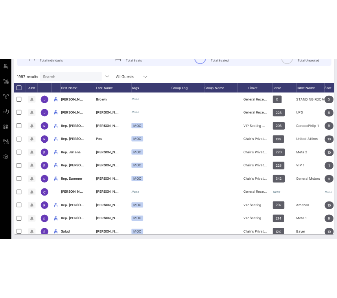
scroll to position [85, 0]
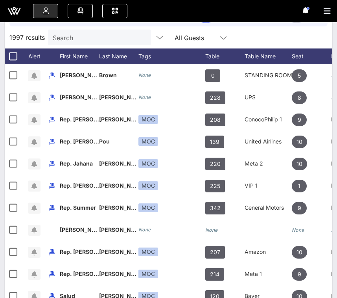
click at [102, 42] on input "Search" at bounding box center [99, 37] width 92 height 10
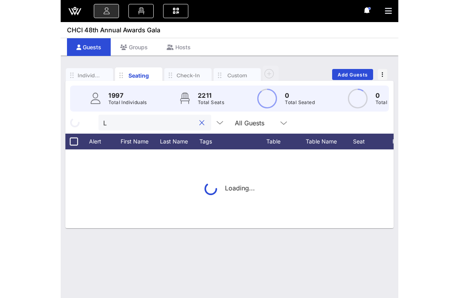
scroll to position [0, 0]
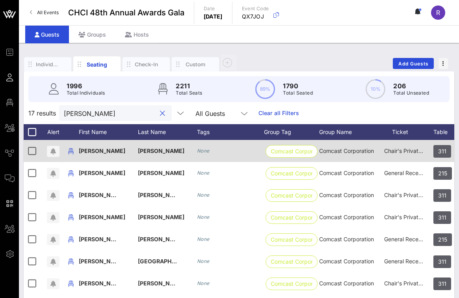
type input "[PERSON_NAME]"
click at [406, 154] on div "Chair's Private Reception" at bounding box center [403, 151] width 39 height 22
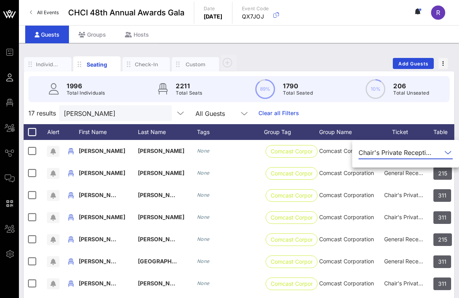
click at [448, 154] on icon at bounding box center [447, 152] width 7 height 9
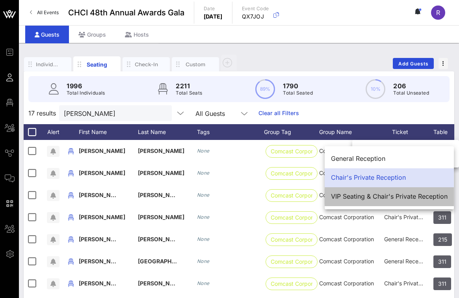
click at [387, 198] on div "VIP Seating & Chair's Private Reception" at bounding box center [389, 195] width 117 height 7
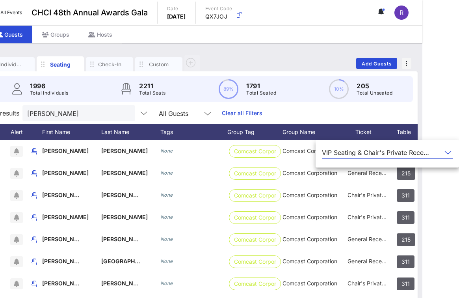
click at [123, 112] on div at bounding box center [125, 113] width 9 height 9
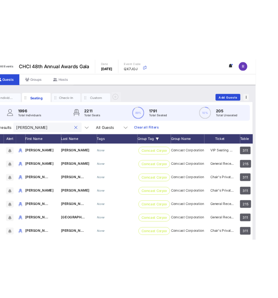
scroll to position [0, 0]
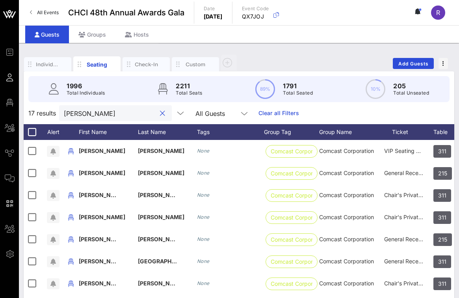
click at [161, 113] on button "clear icon" at bounding box center [162, 113] width 5 height 8
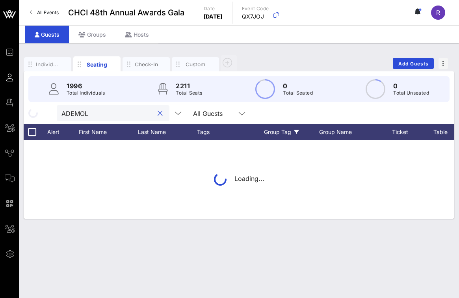
type input "ADEMOLA"
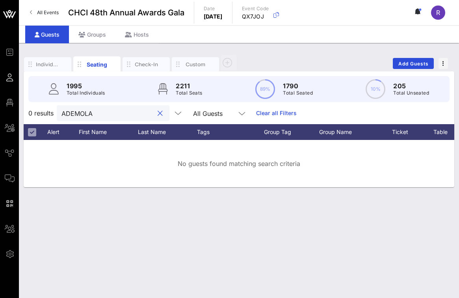
click at [162, 113] on button "clear icon" at bounding box center [159, 113] width 5 height 8
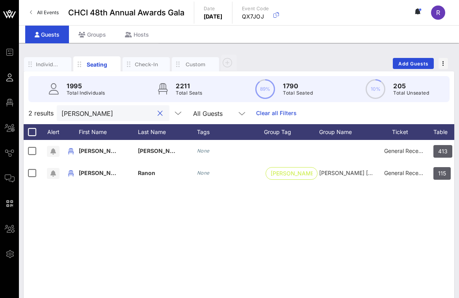
type input "[PERSON_NAME]"
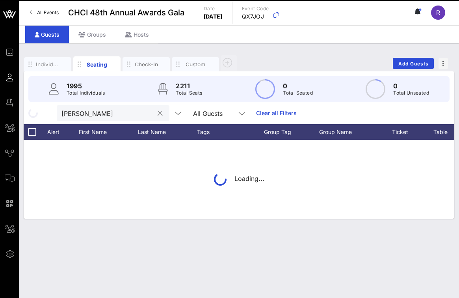
click at [403, 174] on div "Loading..." at bounding box center [239, 179] width 430 height 79
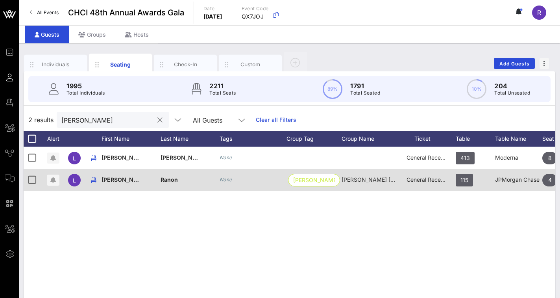
click at [420, 182] on span "General Reception" at bounding box center [430, 179] width 47 height 7
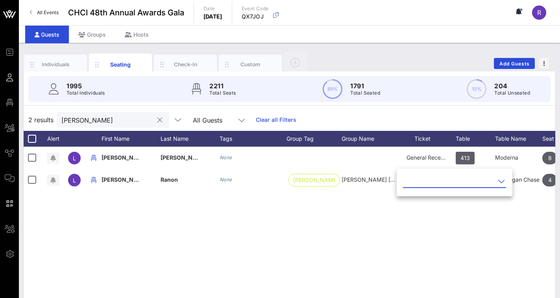
click at [500, 179] on icon at bounding box center [501, 180] width 7 height 9
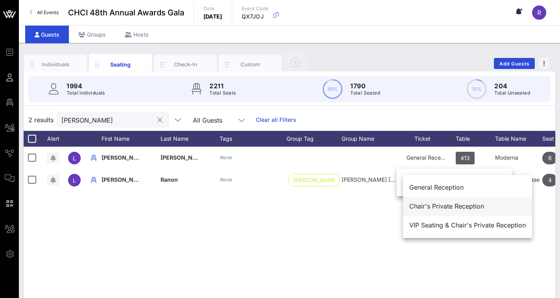
click at [462, 209] on div "Chair's Private Reception" at bounding box center [467, 205] width 117 height 7
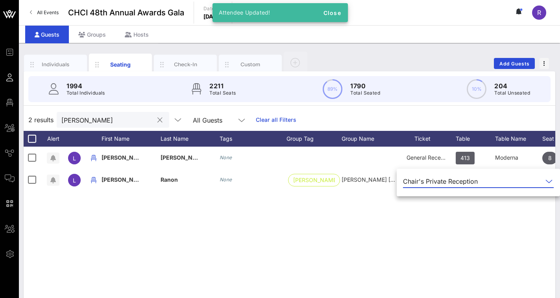
click at [472, 223] on div "L [PERSON_NAME] None General Reception 413 Moderna 8 None L [PERSON_NAME] None …" at bounding box center [290, 264] width 532 height 236
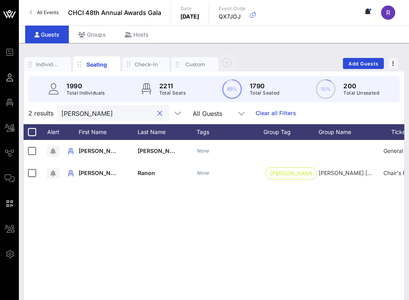
click at [94, 114] on input "[PERSON_NAME]" at bounding box center [107, 113] width 92 height 10
drag, startPoint x: 124, startPoint y: 112, endPoint x: 160, endPoint y: 113, distance: 36.6
click at [160, 113] on button "clear icon" at bounding box center [159, 113] width 5 height 8
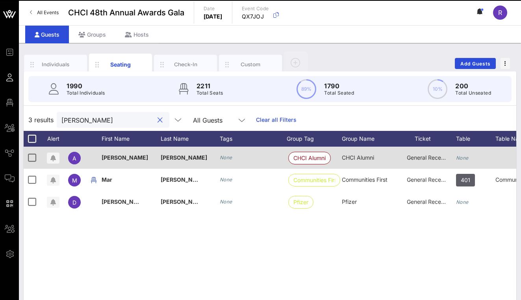
click at [427, 157] on span "General Reception" at bounding box center [430, 157] width 47 height 7
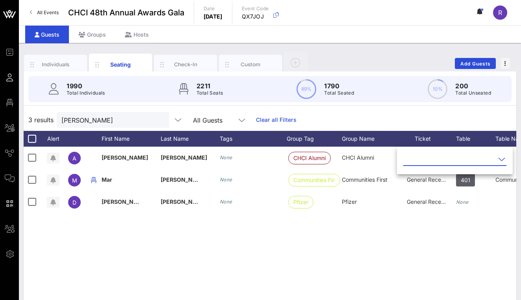
click at [496, 158] on div at bounding box center [500, 158] width 11 height 9
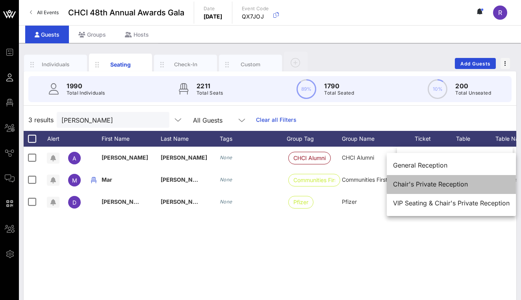
click at [438, 182] on div "Chair's Private Reception" at bounding box center [451, 183] width 117 height 7
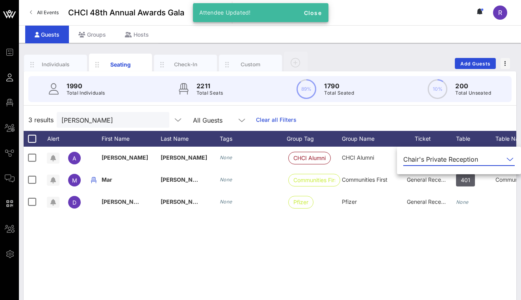
click at [435, 247] on div "A [PERSON_NAME] None CHCI Alumni CHCI Alumni Chair's Private Reception None Non…" at bounding box center [270, 264] width 492 height 236
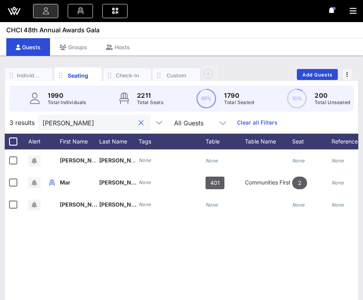
click at [70, 128] on input "[PERSON_NAME]" at bounding box center [89, 122] width 92 height 10
drag, startPoint x: 70, startPoint y: 132, endPoint x: 31, endPoint y: 131, distance: 39.8
click at [31, 131] on div "3 results [PERSON_NAME] All Guests Clear all Filters" at bounding box center [181, 122] width 353 height 22
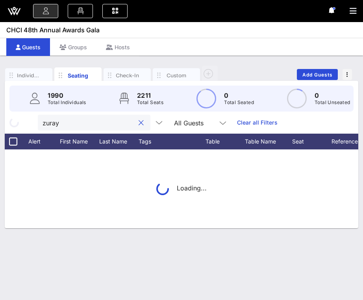
type input "zuraya"
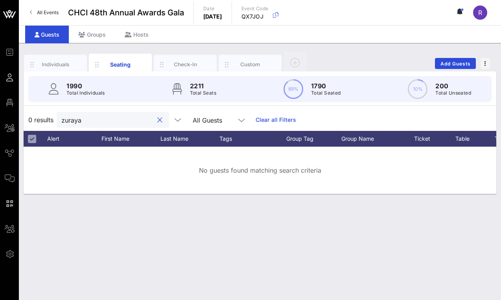
click at [160, 120] on button "clear icon" at bounding box center [159, 120] width 5 height 8
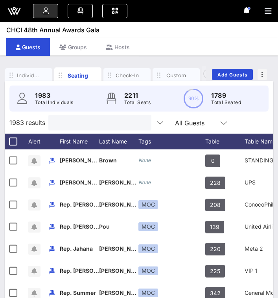
click at [84, 124] on input "text" at bounding box center [99, 122] width 92 height 10
click at [82, 127] on input "text" at bounding box center [99, 122] width 92 height 10
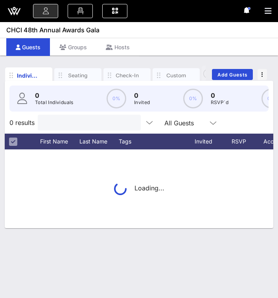
click at [68, 124] on input "text" at bounding box center [89, 122] width 92 height 10
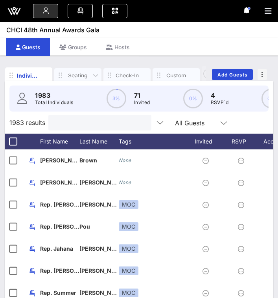
click at [78, 72] on div "Seating" at bounding box center [78, 75] width 24 height 7
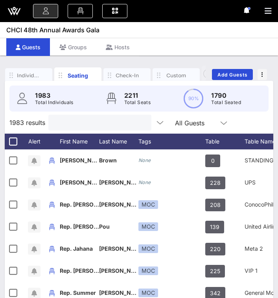
click at [73, 128] on input "text" at bounding box center [99, 122] width 92 height 10
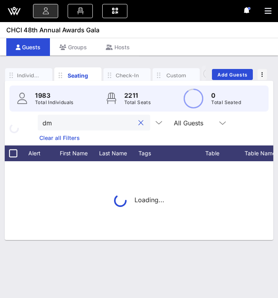
type input "d"
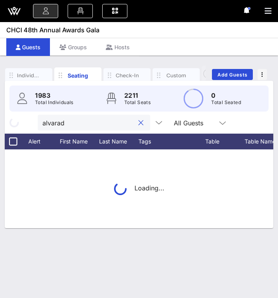
type input "alvarado"
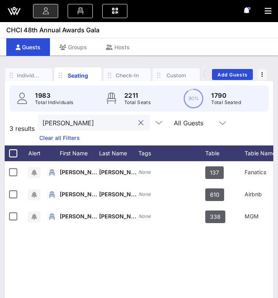
click at [142, 127] on button "clear icon" at bounding box center [141, 123] width 5 height 8
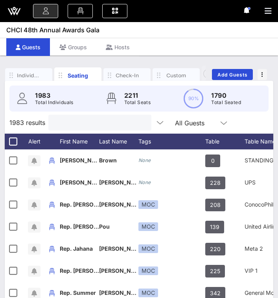
click at [97, 128] on input "text" at bounding box center [99, 122] width 92 height 10
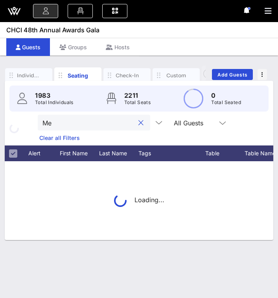
type input "M"
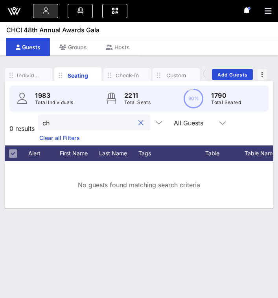
type input "c"
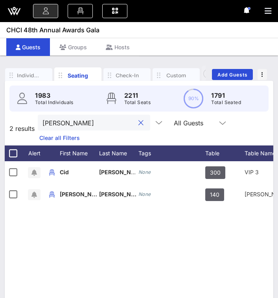
drag, startPoint x: 84, startPoint y: 132, endPoint x: 26, endPoint y: 128, distance: 57.7
click at [26, 128] on div "2 results wilson All Guests Clear all Filters" at bounding box center [139, 128] width 269 height 34
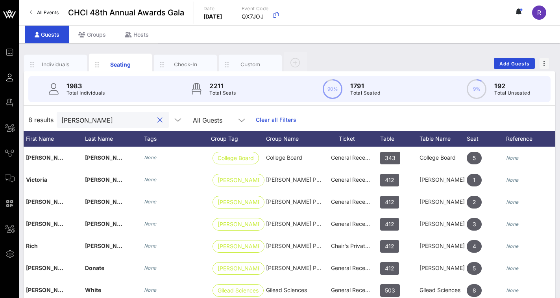
drag, startPoint x: 98, startPoint y: 118, endPoint x: 49, endPoint y: 118, distance: 49.6
click at [49, 118] on div "8 results Richard All Guests Clear all Filters" at bounding box center [290, 120] width 532 height 22
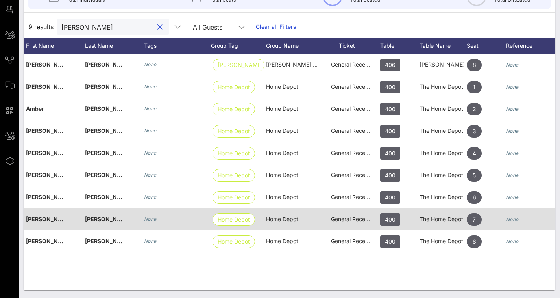
scroll to position [93, 0]
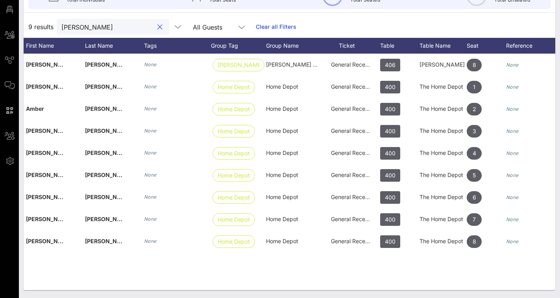
click at [104, 30] on input "kenny r" at bounding box center [107, 27] width 92 height 10
drag, startPoint x: 558, startPoint y: 145, endPoint x: 41, endPoint y: 27, distance: 530.9
click at [41, 27] on div "9 results kenny r All Guests Clear all Filters" at bounding box center [290, 27] width 532 height 22
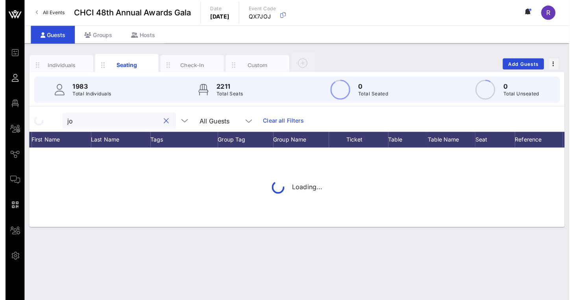
scroll to position [0, 0]
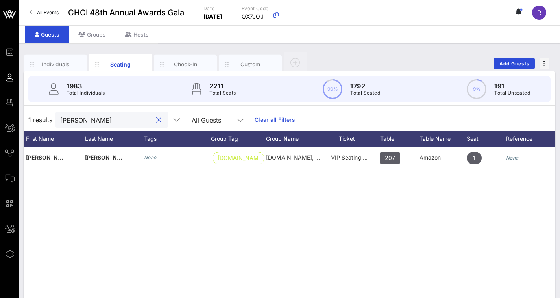
click at [85, 118] on input "Joleen" at bounding box center [106, 120] width 92 height 10
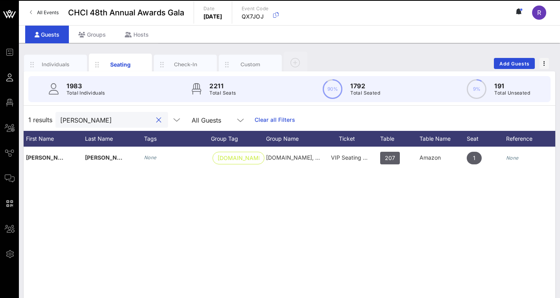
drag, startPoint x: 41, startPoint y: 27, endPoint x: 43, endPoint y: 116, distance: 89.4
click at [43, 116] on div "1 results Joleen All Guests Clear all Filters" at bounding box center [290, 120] width 532 height 22
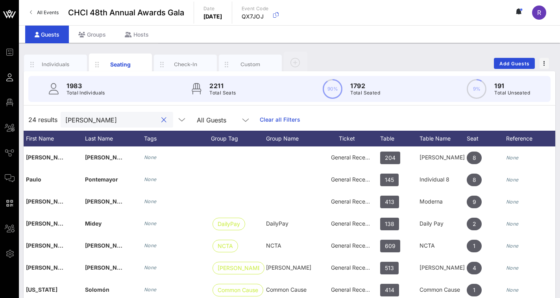
type input "Paul"
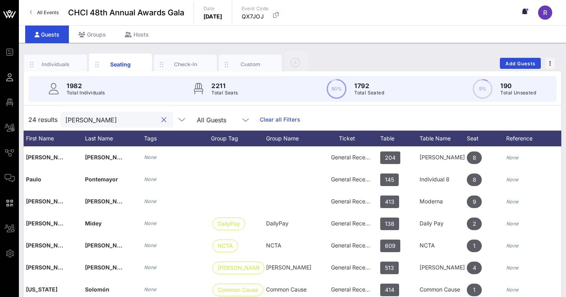
click at [166, 121] on button "clear icon" at bounding box center [163, 120] width 5 height 8
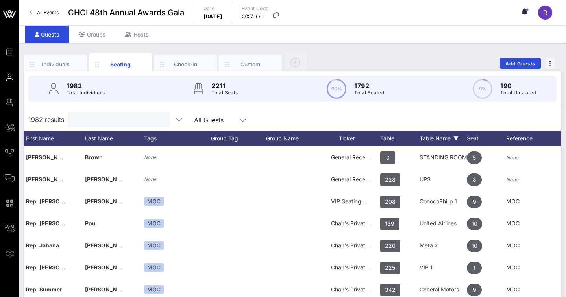
click at [278, 138] on icon at bounding box center [456, 138] width 5 height 5
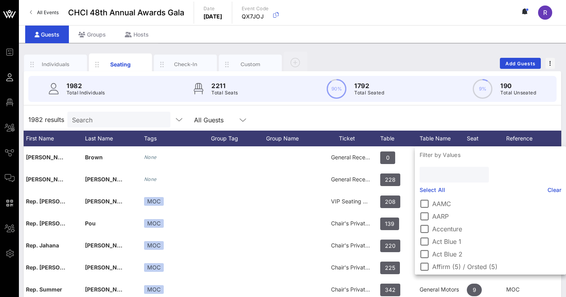
click at [278, 178] on input "text" at bounding box center [453, 175] width 58 height 10
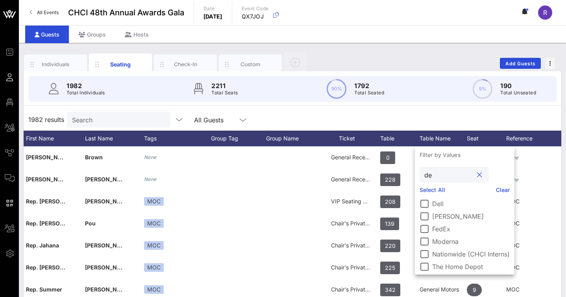
type input "d"
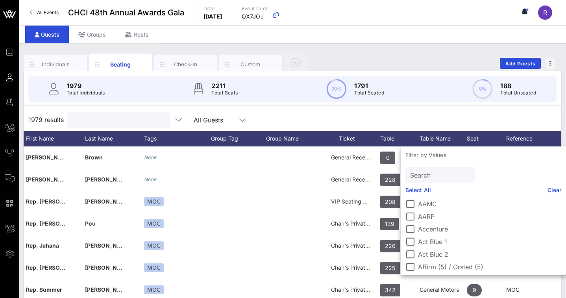
click at [109, 123] on input "text" at bounding box center [118, 120] width 92 height 10
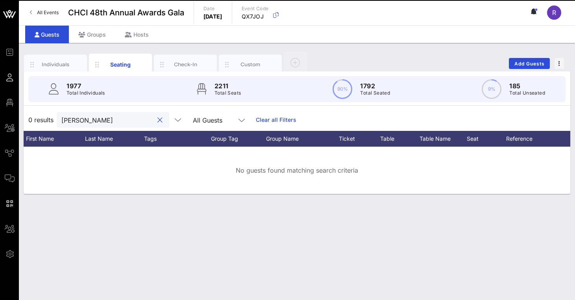
drag, startPoint x: 102, startPoint y: 120, endPoint x: 38, endPoint y: 115, distance: 63.5
click at [38, 115] on div "0 results Paul torres All Guests Clear all Filters" at bounding box center [297, 120] width 547 height 22
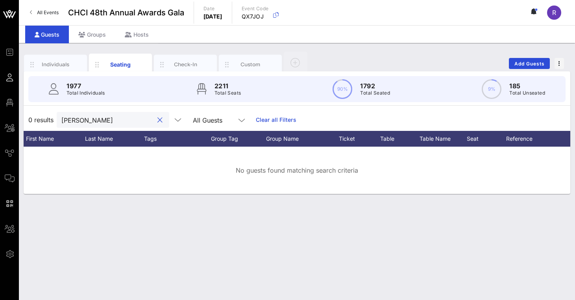
drag, startPoint x: 96, startPoint y: 120, endPoint x: 30, endPoint y: 122, distance: 66.9
click at [30, 122] on div "0 results Antonin All Guests Clear all Filters" at bounding box center [297, 120] width 547 height 22
drag, startPoint x: 82, startPoint y: 123, endPoint x: 35, endPoint y: 124, distance: 47.2
click at [35, 124] on div "0 results pico All Guests Clear all Filters" at bounding box center [297, 120] width 547 height 22
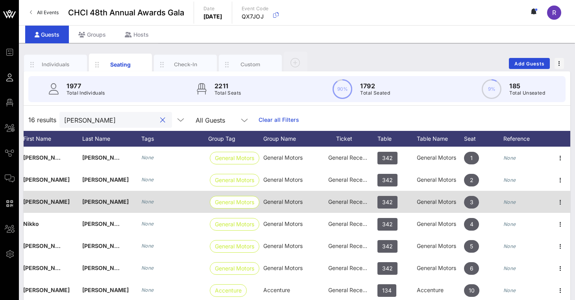
scroll to position [0, 78]
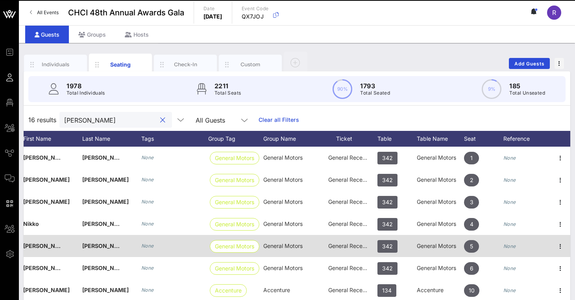
click at [278, 246] on span "General Reception" at bounding box center [351, 245] width 47 height 7
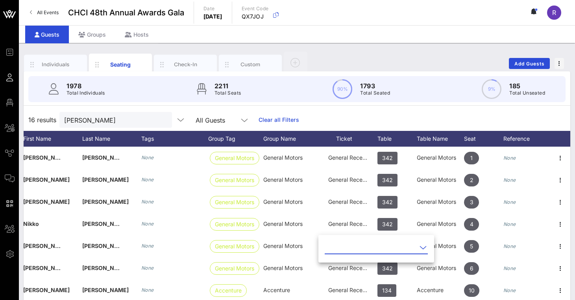
click at [278, 246] on icon at bounding box center [423, 246] width 7 height 9
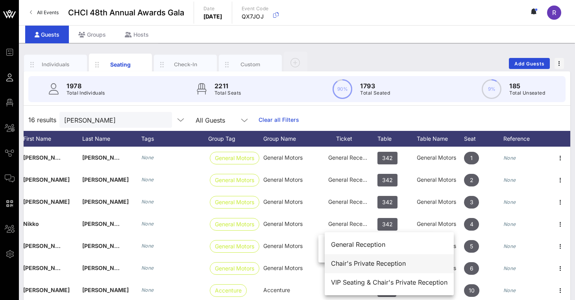
click at [278, 263] on div "Chair's Private Reception" at bounding box center [389, 262] width 117 height 7
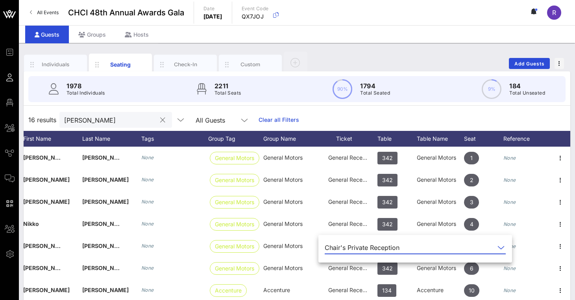
click at [94, 116] on input "noel" at bounding box center [110, 120] width 92 height 10
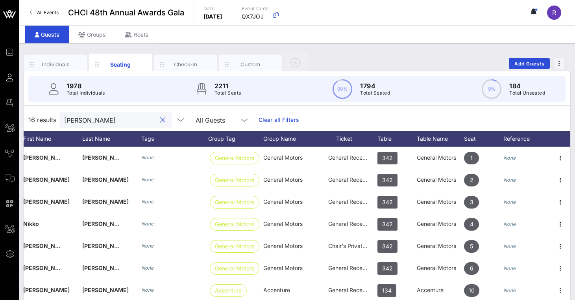
drag, startPoint x: 89, startPoint y: 118, endPoint x: 42, endPoint y: 118, distance: 47.2
click at [42, 118] on div "16 results noel All Guests Clear all Filters" at bounding box center [297, 120] width 547 height 22
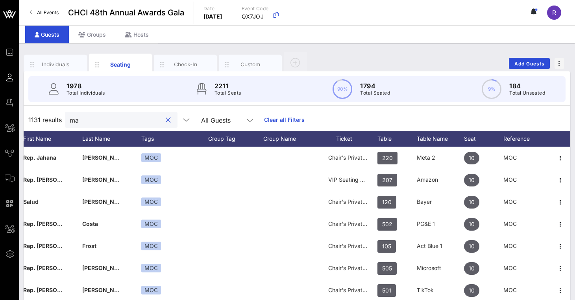
type input "m"
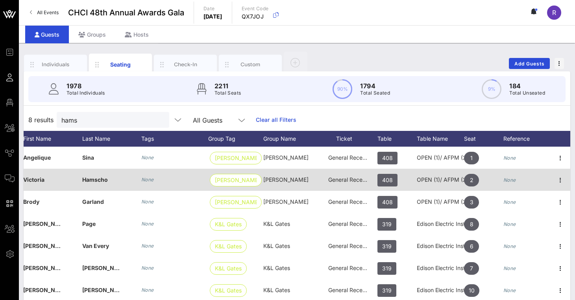
click at [278, 180] on span "General Reception" at bounding box center [351, 179] width 47 height 7
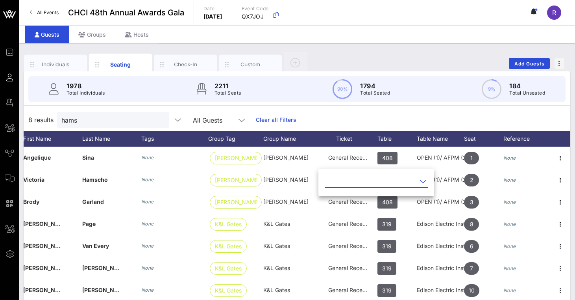
click at [278, 181] on icon at bounding box center [423, 180] width 7 height 9
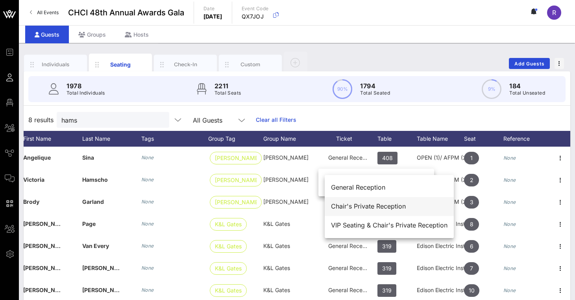
click at [278, 203] on div "Chair's Private Reception" at bounding box center [389, 205] width 117 height 7
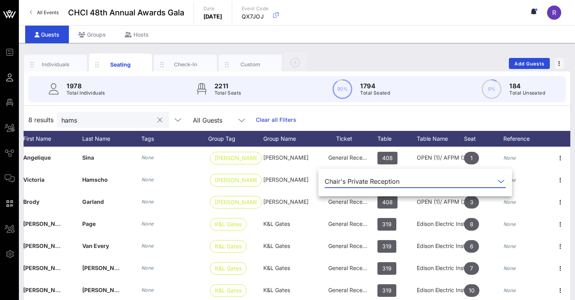
click at [88, 119] on input "hams" at bounding box center [107, 120] width 92 height 10
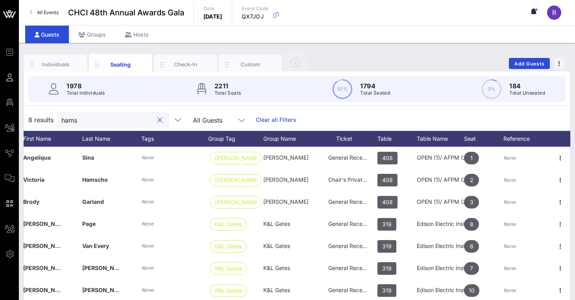
drag, startPoint x: 88, startPoint y: 119, endPoint x: 46, endPoint y: 119, distance: 42.5
click at [46, 119] on div "8 results hams All Guests Clear all Filters" at bounding box center [297, 120] width 547 height 22
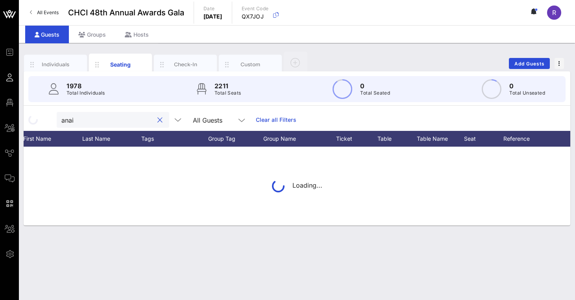
type input "anais"
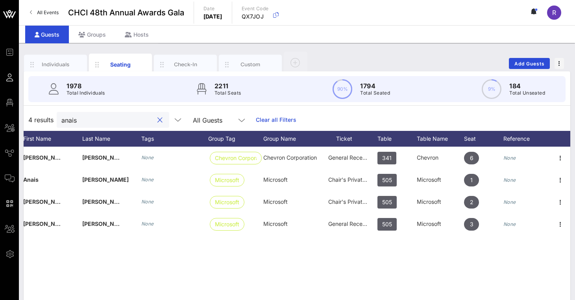
click at [161, 118] on button "clear icon" at bounding box center [159, 120] width 5 height 8
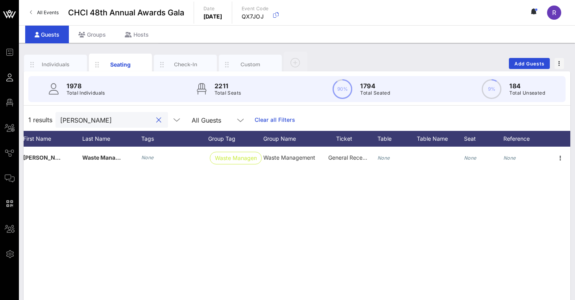
type input "Yadira"
click at [158, 119] on button "clear icon" at bounding box center [158, 120] width 5 height 8
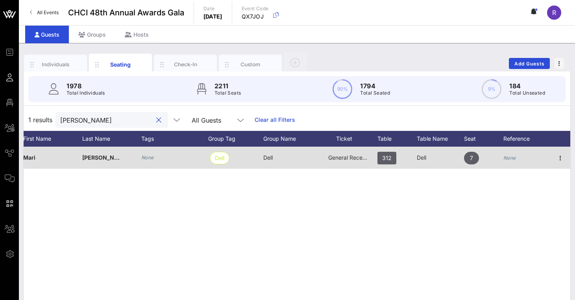
type input "maricruz"
click at [278, 160] on span "General Reception" at bounding box center [351, 157] width 47 height 7
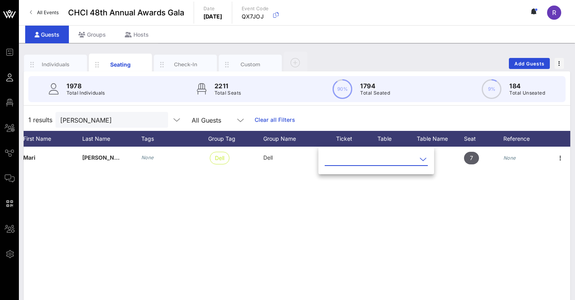
click at [278, 161] on input "text" at bounding box center [371, 159] width 92 height 13
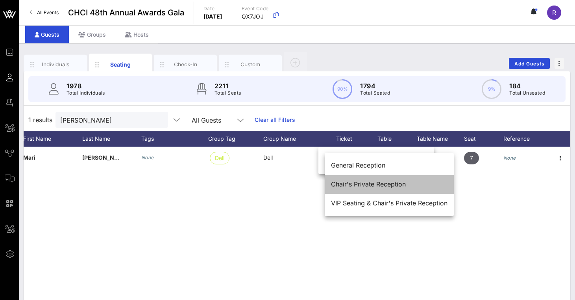
click at [278, 183] on div "Chair's Private Reception" at bounding box center [389, 183] width 117 height 7
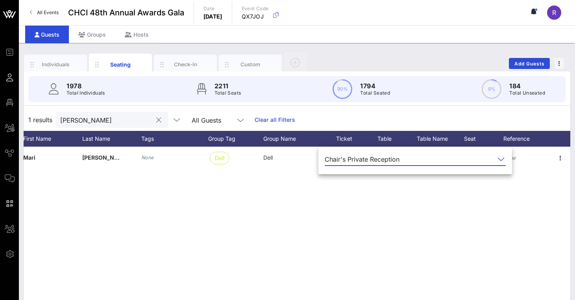
click at [92, 115] on input "maricruz" at bounding box center [106, 120] width 92 height 10
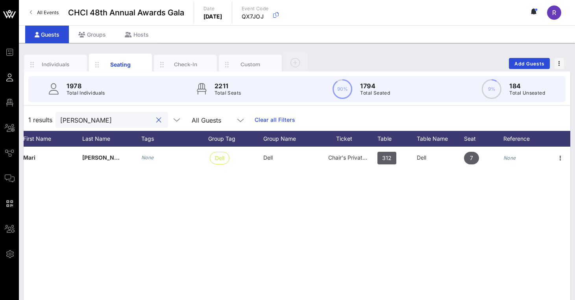
click at [152, 119] on input "maricruz" at bounding box center [106, 120] width 92 height 10
click at [159, 119] on button "clear icon" at bounding box center [158, 120] width 5 height 8
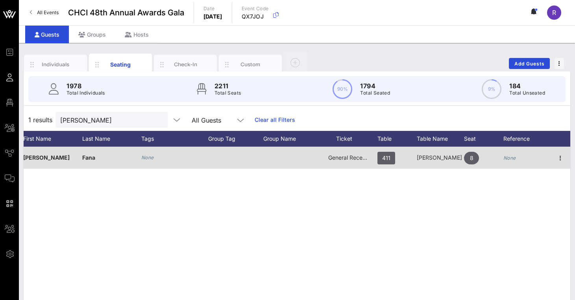
click at [278, 157] on span "General Reception" at bounding box center [351, 157] width 47 height 7
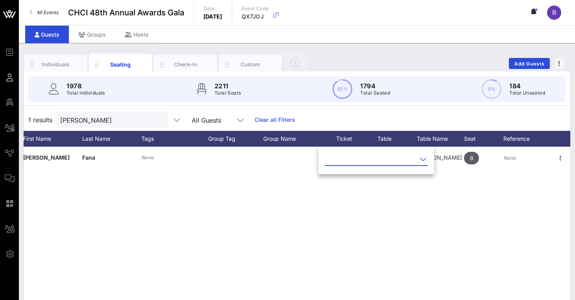
click at [278, 157] on icon at bounding box center [423, 158] width 7 height 9
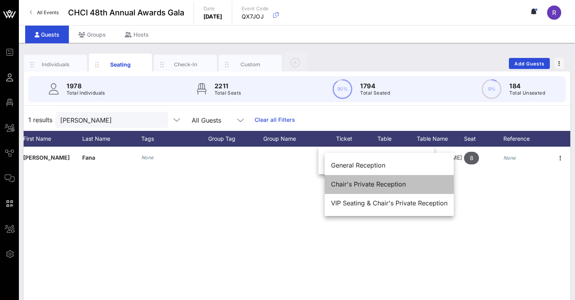
click at [278, 189] on div "Chair's Private Reception" at bounding box center [389, 184] width 117 height 17
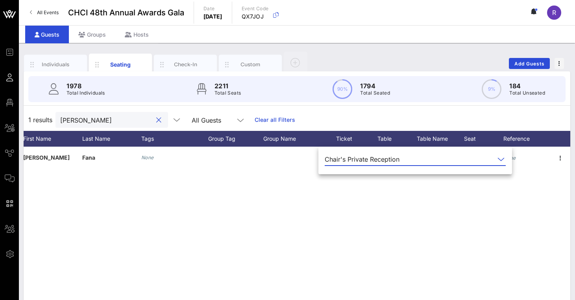
drag, startPoint x: 94, startPoint y: 117, endPoint x: 25, endPoint y: 119, distance: 68.9
click at [25, 119] on div "1 results Carissa All Guests Clear all Filters" at bounding box center [297, 120] width 547 height 22
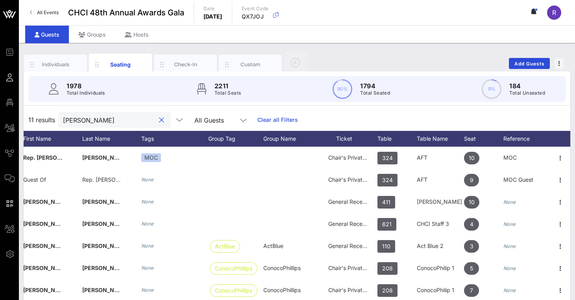
type input "Elia"
click at [160, 120] on button "clear icon" at bounding box center [161, 120] width 5 height 8
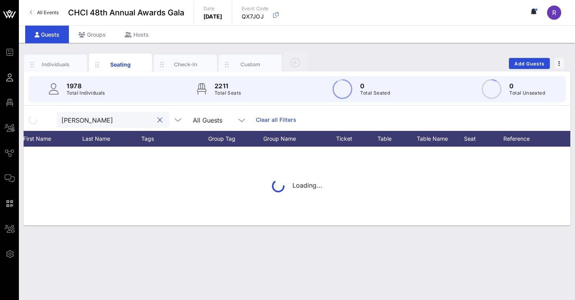
type input "quinta"
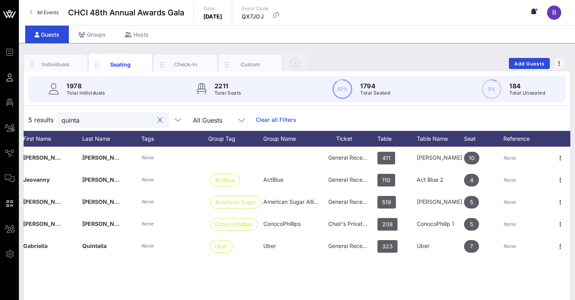
click at [160, 120] on button "clear icon" at bounding box center [159, 120] width 5 height 8
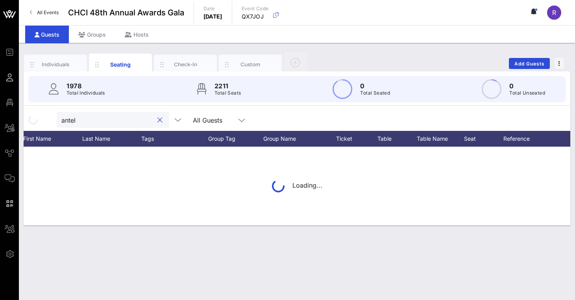
type input "antelo"
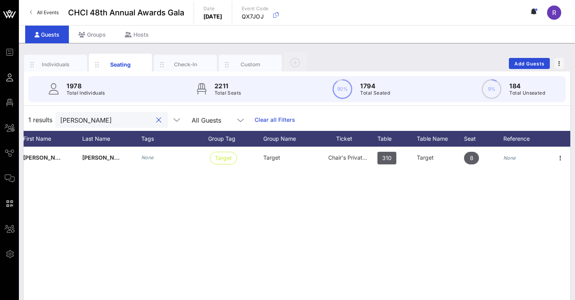
click at [161, 118] on button "clear icon" at bounding box center [158, 120] width 5 height 8
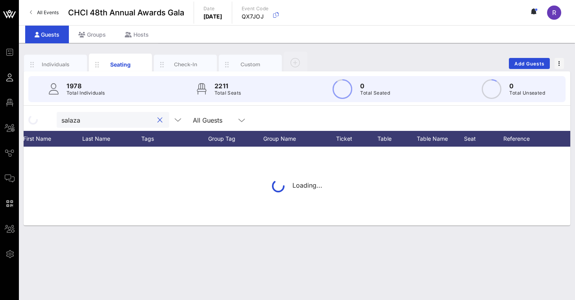
type input "[PERSON_NAME]"
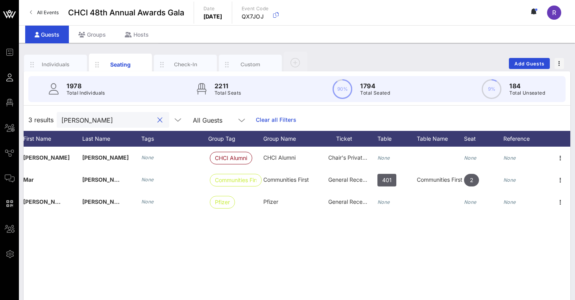
click at [159, 119] on button "clear icon" at bounding box center [159, 120] width 5 height 8
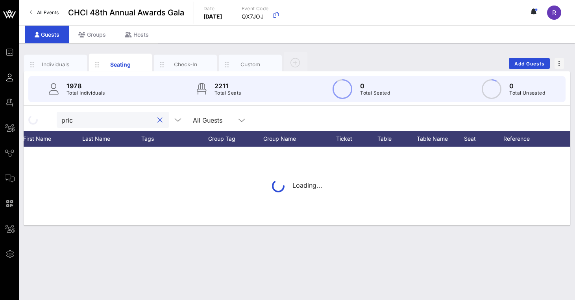
type input "price"
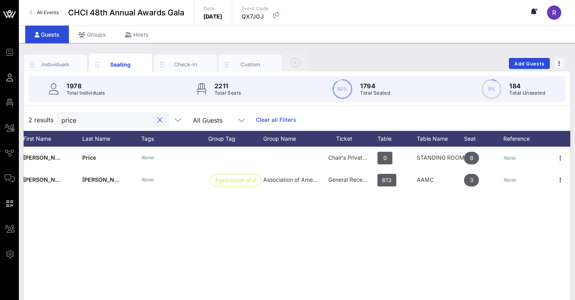
click at [161, 122] on button "clear icon" at bounding box center [159, 120] width 5 height 8
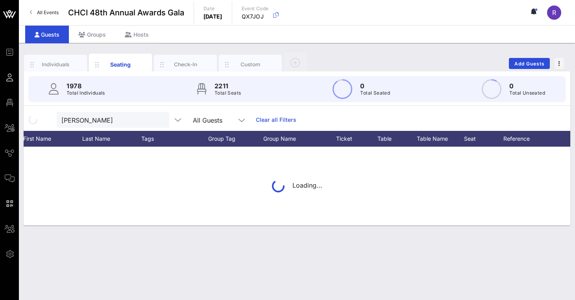
click at [278, 159] on div "Loading..." at bounding box center [297, 185] width 547 height 79
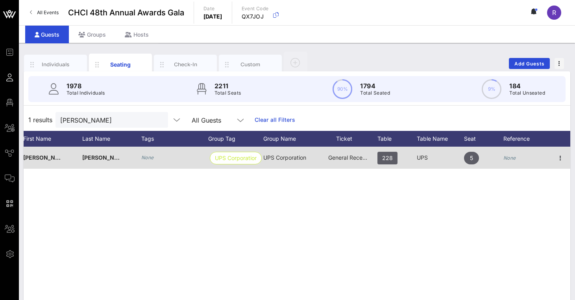
click at [278, 157] on span "General Reception" at bounding box center [351, 157] width 47 height 7
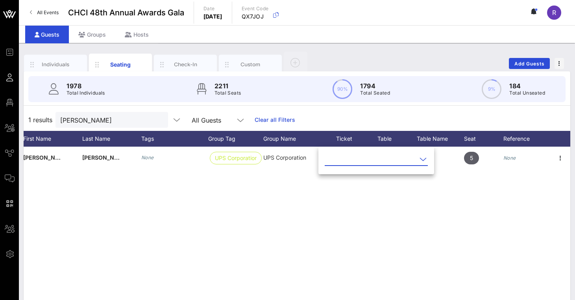
click at [278, 159] on div at bounding box center [422, 158] width 9 height 9
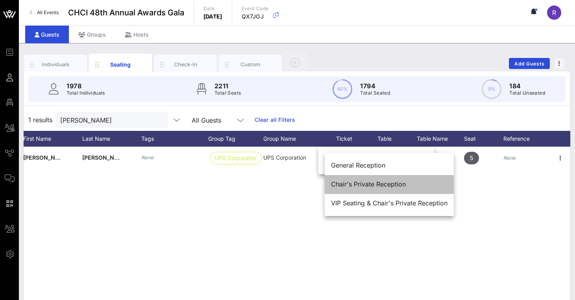
click at [278, 187] on div "Chair's Private Reception" at bounding box center [389, 183] width 117 height 7
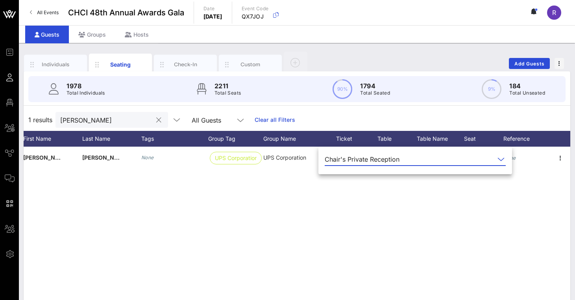
click at [117, 127] on div "liz Lopez" at bounding box center [106, 120] width 92 height 16
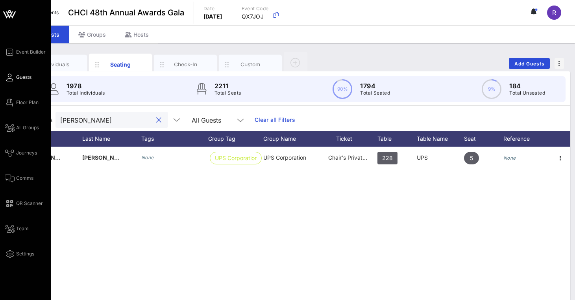
drag, startPoint x: 117, startPoint y: 127, endPoint x: 18, endPoint y: 120, distance: 98.2
click at [18, 120] on div "Event Builder Guests Floor Plan All Groups Journeys Comms QR Scanner Team Setti…" at bounding box center [287, 195] width 575 height 390
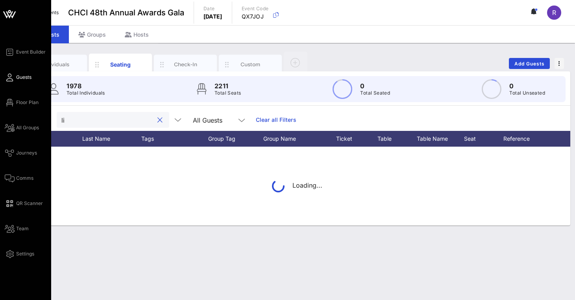
type input "l"
type input "rudy soto"
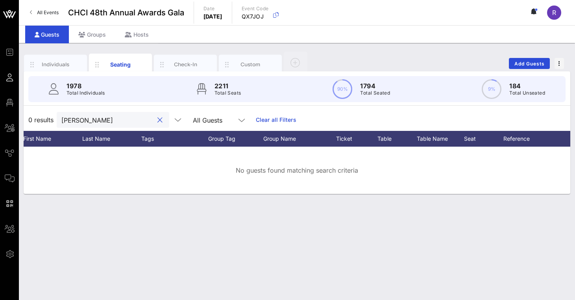
click at [161, 119] on button "clear icon" at bounding box center [159, 120] width 5 height 8
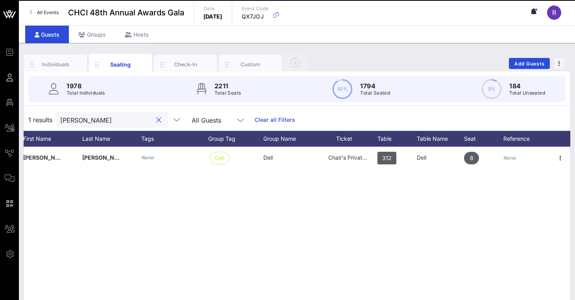
type input "Jorge chames"
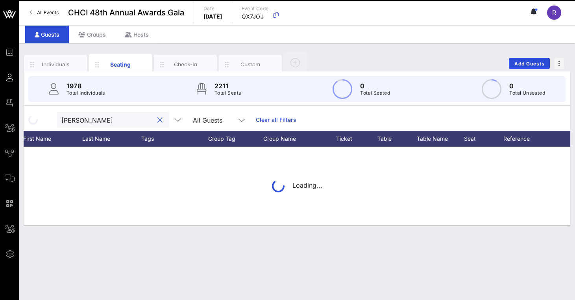
drag, startPoint x: 189, startPoint y: 106, endPoint x: 159, endPoint y: 120, distance: 33.5
click at [159, 120] on button "clear icon" at bounding box center [159, 120] width 5 height 8
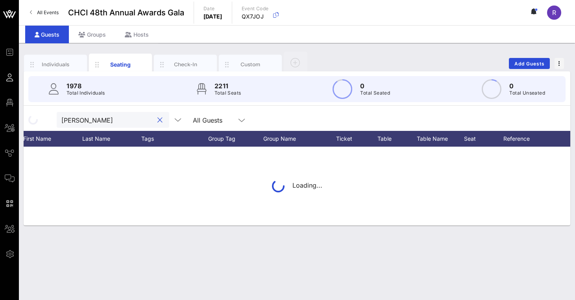
type input "Jose davila"
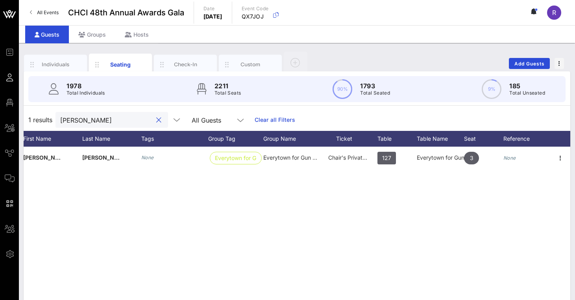
click at [158, 122] on button "clear icon" at bounding box center [158, 120] width 5 height 8
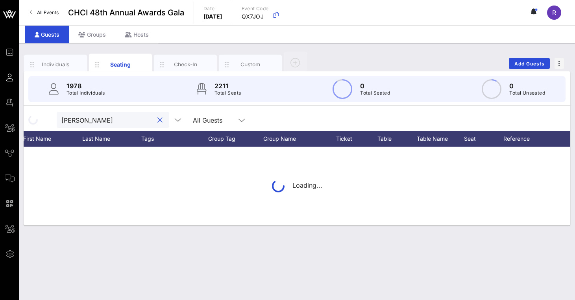
type input "Luis hernandez"
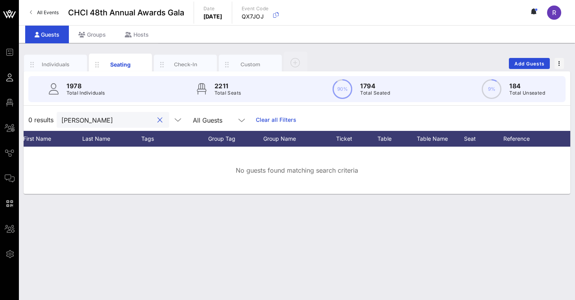
click at [161, 117] on button "clear icon" at bounding box center [159, 120] width 5 height 8
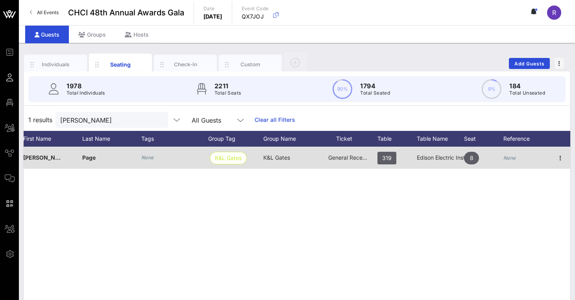
click at [278, 159] on span "General Reception" at bounding box center [351, 157] width 47 height 7
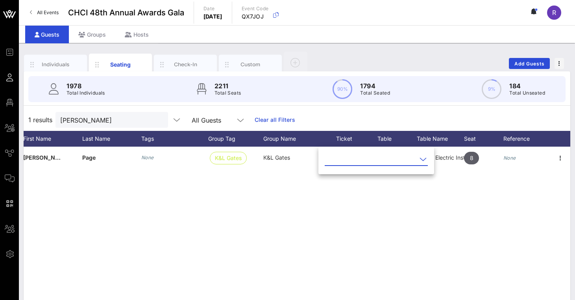
click at [278, 156] on icon at bounding box center [423, 158] width 7 height 9
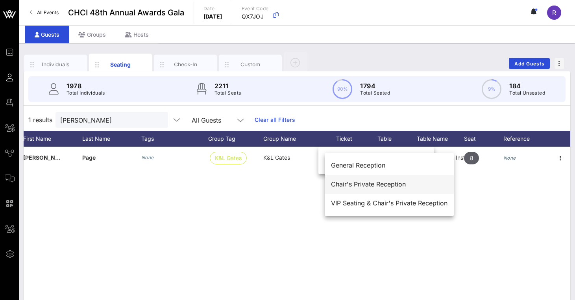
click at [278, 189] on div "Chair's Private Reception" at bounding box center [389, 184] width 117 height 17
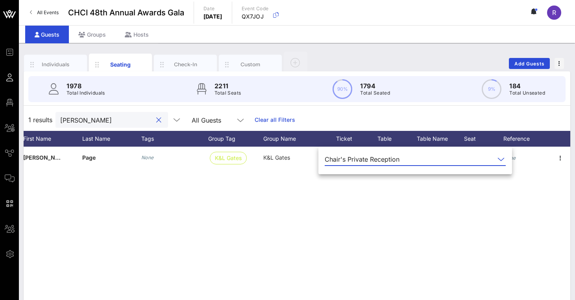
drag, startPoint x: 96, startPoint y: 119, endPoint x: 31, endPoint y: 121, distance: 65.4
click at [31, 121] on div "1 results karishma All Guests Clear all Filters" at bounding box center [297, 120] width 547 height 22
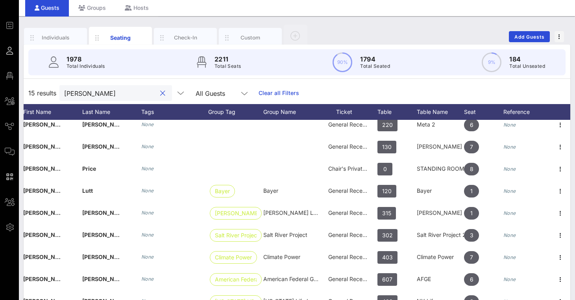
scroll to position [38, 0]
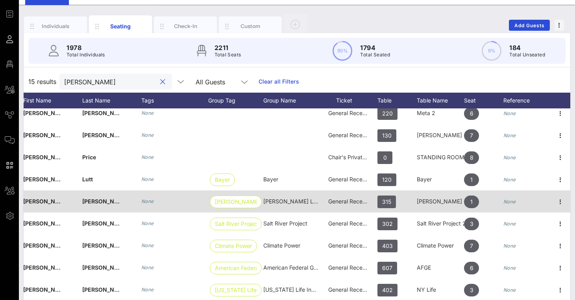
click at [278, 202] on span "General Reception" at bounding box center [351, 201] width 47 height 7
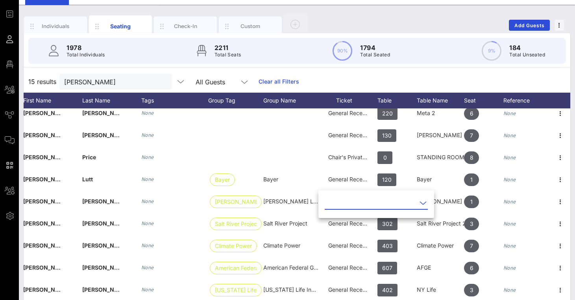
click at [278, 204] on icon at bounding box center [423, 202] width 7 height 9
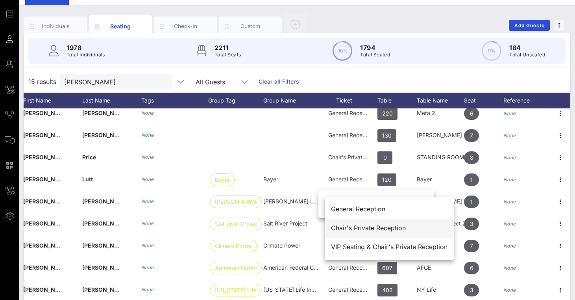
click at [278, 231] on div "Chair's Private Reception" at bounding box center [389, 227] width 117 height 7
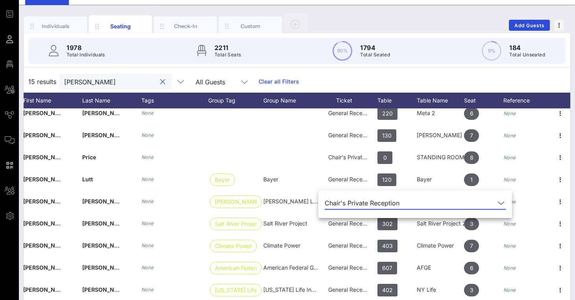
drag, startPoint x: 91, startPoint y: 79, endPoint x: 22, endPoint y: 79, distance: 68.9
click at [22, 79] on div "Individuals Seating Check-In Custom Add Guests 1978 Total Individuals 2211 Tota…" at bounding box center [297, 179] width 556 height 348
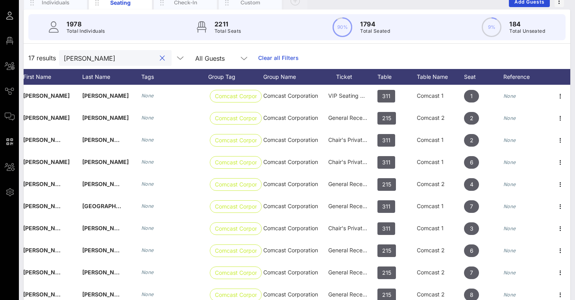
scroll to position [0, 78]
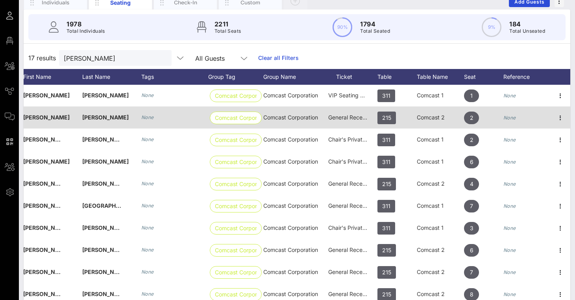
click at [278, 118] on span "General Reception" at bounding box center [351, 117] width 47 height 7
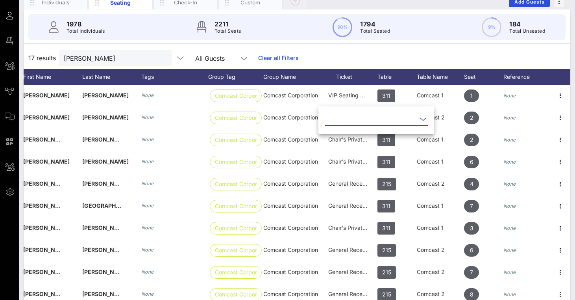
click at [278, 52] on div "17 results Leo Munoz All Guests Clear all Filters" at bounding box center [297, 58] width 547 height 22
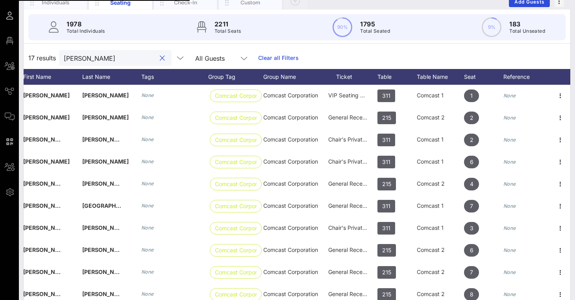
drag, startPoint x: 115, startPoint y: 62, endPoint x: 29, endPoint y: 51, distance: 87.2
click at [29, 51] on div "17 results Leo Munoz All Guests Clear all Filters" at bounding box center [297, 58] width 547 height 22
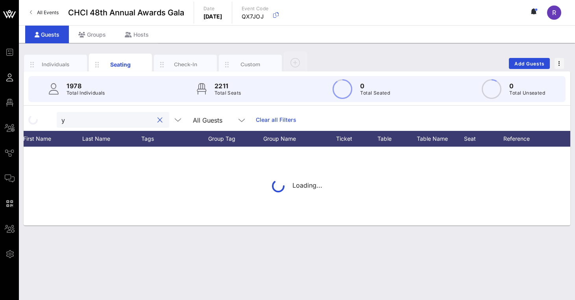
scroll to position [0, 0]
type input "y"
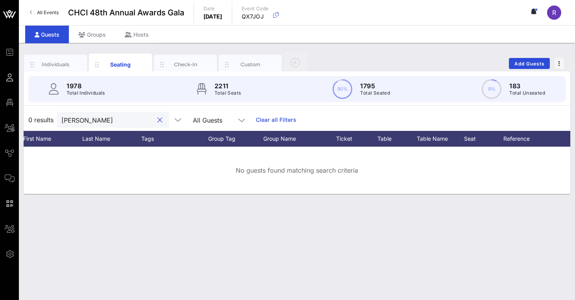
type input "Jose hern"
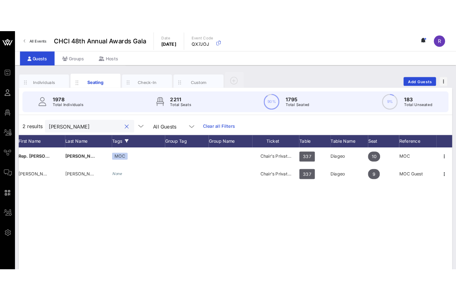
scroll to position [0, 78]
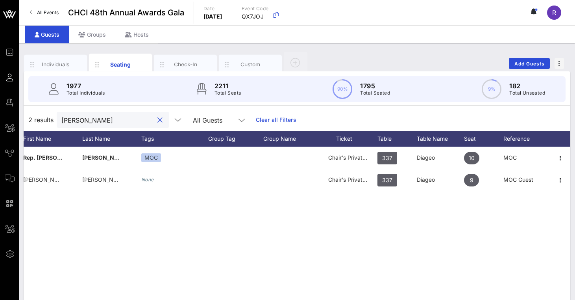
click at [162, 123] on button "clear icon" at bounding box center [159, 120] width 5 height 8
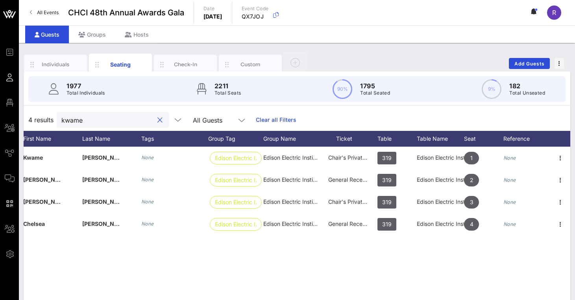
type input "Kwame"
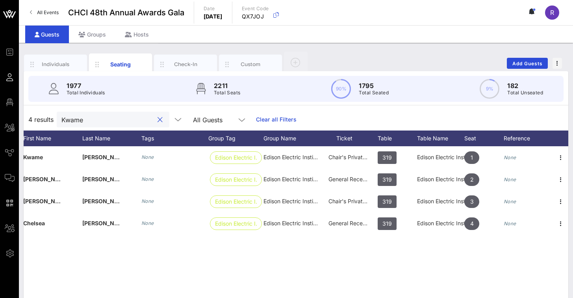
click at [164, 118] on div at bounding box center [159, 119] width 9 height 9
click at [160, 120] on button "clear icon" at bounding box center [159, 120] width 5 height 8
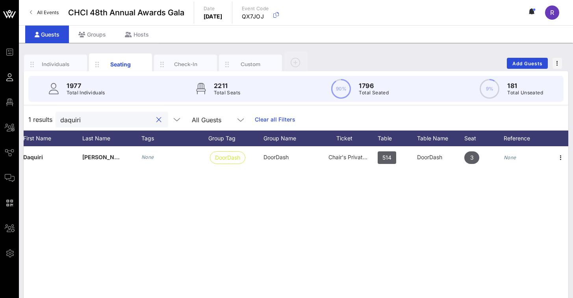
type input "daiquiri"
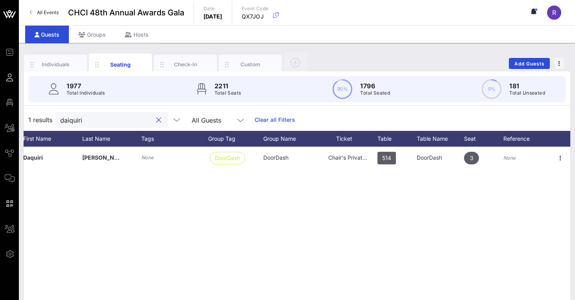
click at [161, 123] on button "clear icon" at bounding box center [158, 120] width 5 height 8
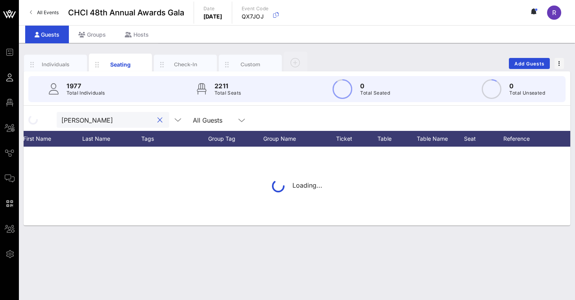
type input "Miguel franco"
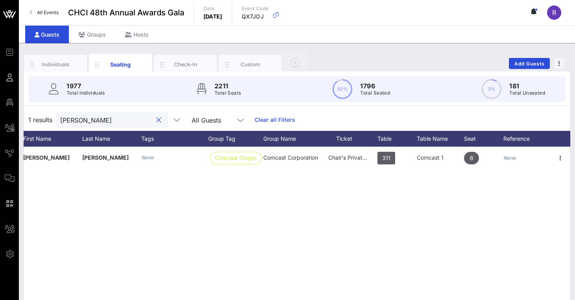
click at [160, 120] on button "clear icon" at bounding box center [158, 120] width 5 height 8
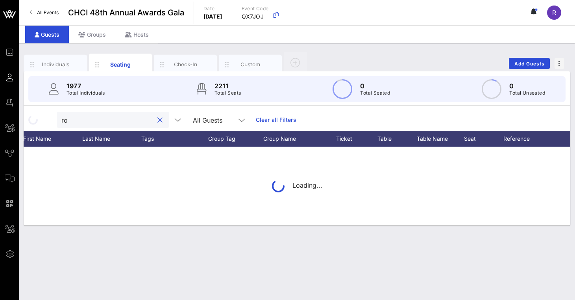
type input "r"
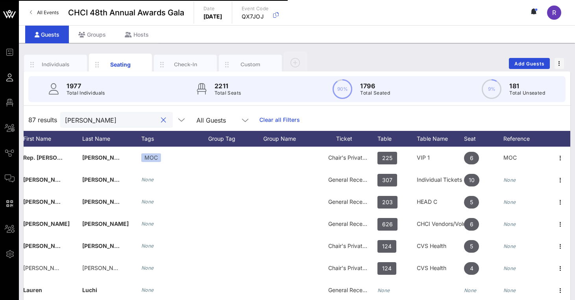
type input "laugh"
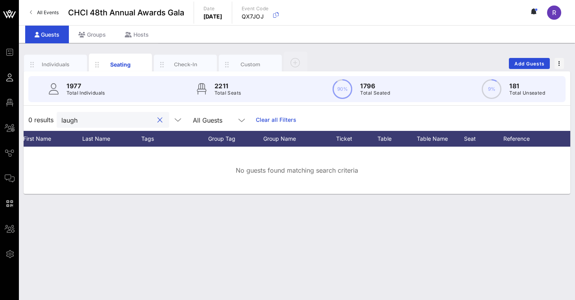
click at [159, 117] on button "clear icon" at bounding box center [159, 120] width 5 height 8
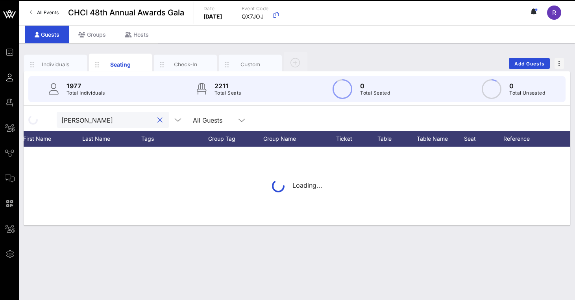
type input "Amalia grob"
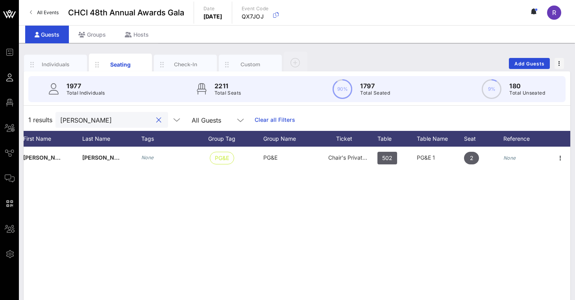
click at [159, 120] on button "clear icon" at bounding box center [158, 120] width 5 height 8
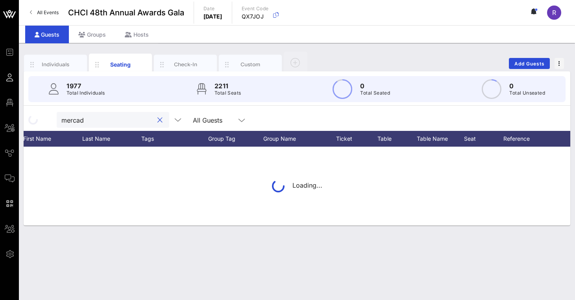
type input "mercado"
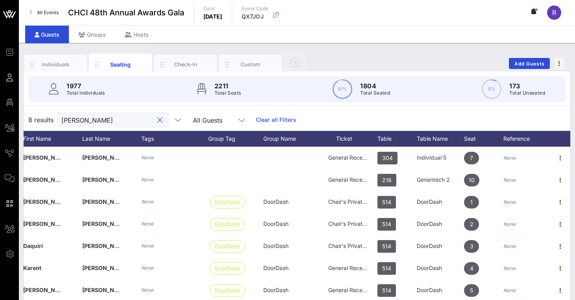
click at [161, 118] on button "clear icon" at bounding box center [159, 120] width 5 height 8
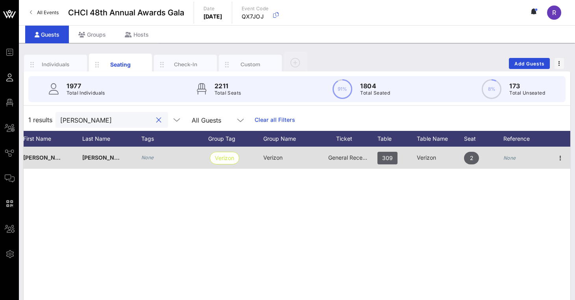
type input "zamora"
click at [278, 157] on span "General Reception" at bounding box center [351, 157] width 47 height 7
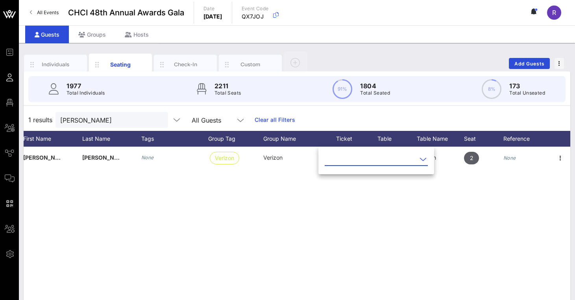
click at [278, 157] on icon at bounding box center [423, 158] width 7 height 9
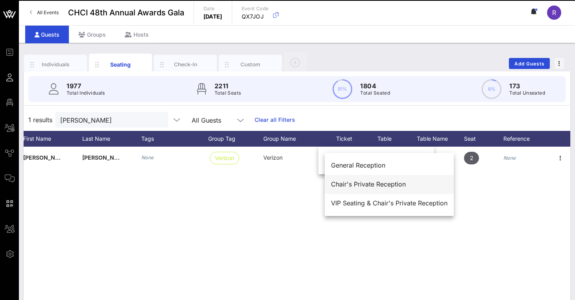
click at [278, 185] on div "Chair's Private Reception" at bounding box center [389, 183] width 117 height 7
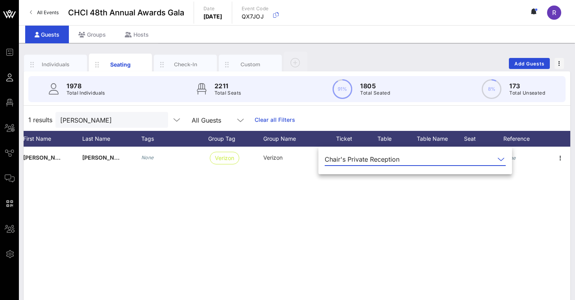
click at [278, 189] on div "M Marcela Zamora None Verizon Verizon Chair's Private Reception 309 Verizon 2 N…" at bounding box center [297, 264] width 547 height 236
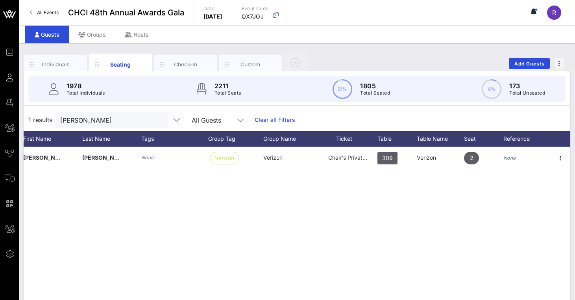
click at [160, 120] on button "clear icon" at bounding box center [158, 120] width 5 height 8
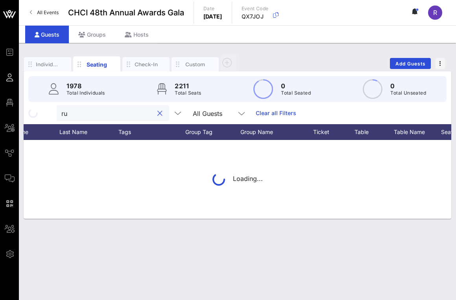
type input "r"
type input "L"
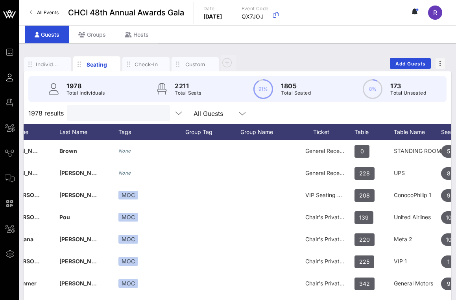
click at [86, 117] on input "text" at bounding box center [118, 113] width 92 height 10
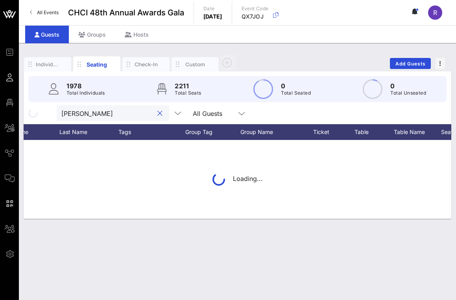
type input "Jose hern"
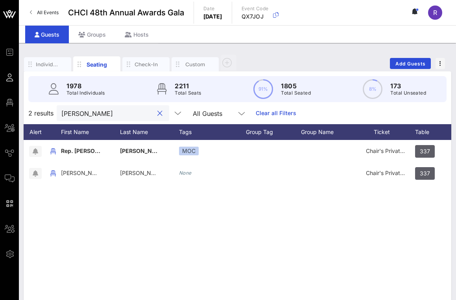
scroll to position [0, 0]
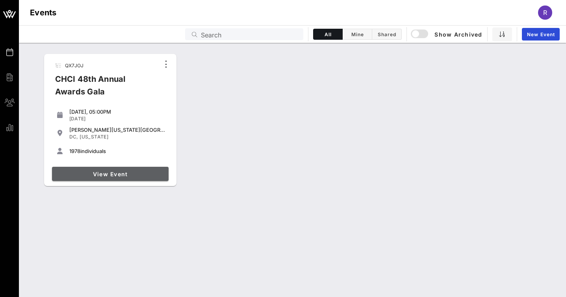
click at [109, 173] on span "View Event" at bounding box center [110, 174] width 110 height 7
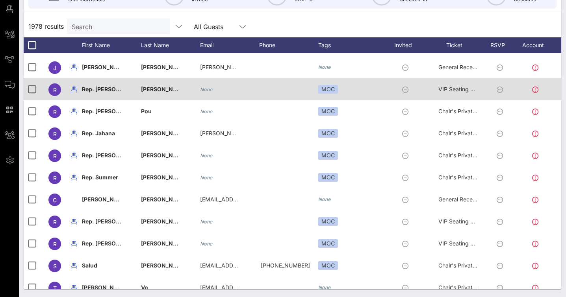
scroll to position [93, 0]
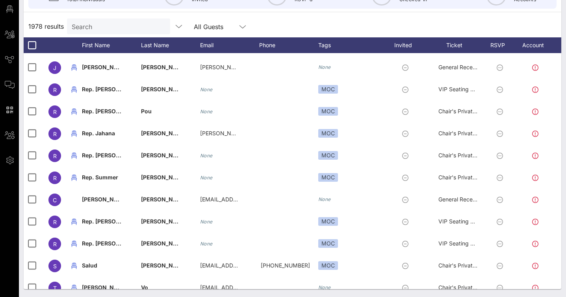
click at [418, 28] on div "1978 results Search All Guests" at bounding box center [292, 26] width 537 height 22
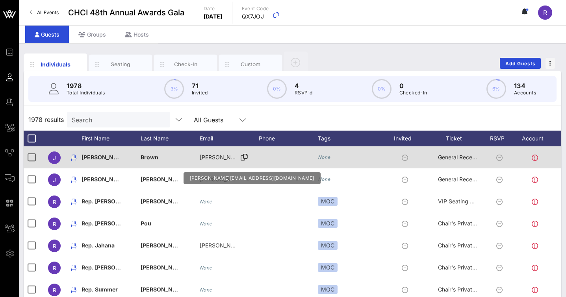
scroll to position [0, 0]
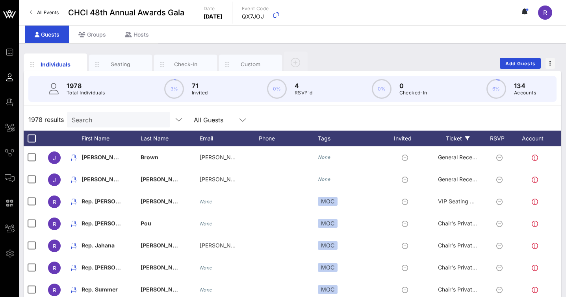
click at [468, 139] on icon at bounding box center [467, 138] width 5 height 5
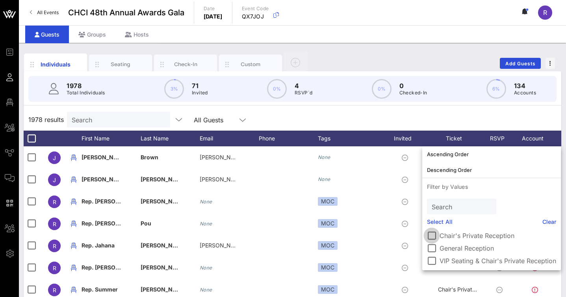
click at [432, 235] on div at bounding box center [431, 235] width 13 height 13
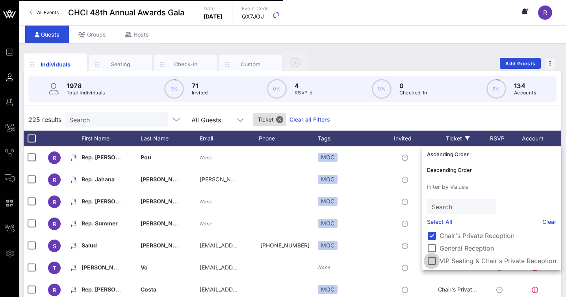
click at [430, 263] on div at bounding box center [431, 260] width 13 height 13
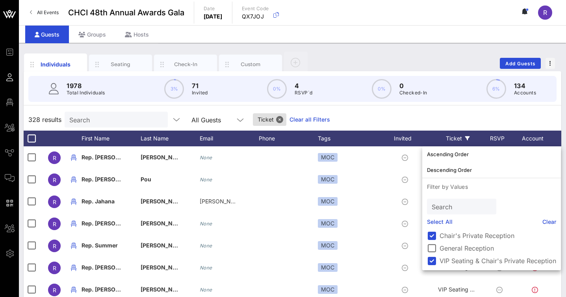
click at [433, 108] on div "1978 Total Individuals 3% 71 Invited 0% 4 RSVP`d 0% 0 Checked-In 6% 134 Account…" at bounding box center [292, 226] width 537 height 311
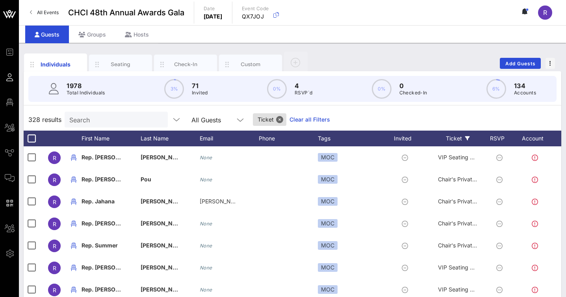
click at [422, 125] on div "328 results Search All Guests Ticket Clear all Filters" at bounding box center [292, 120] width 537 height 22
click at [446, 135] on div "Ticket" at bounding box center [456, 139] width 59 height 16
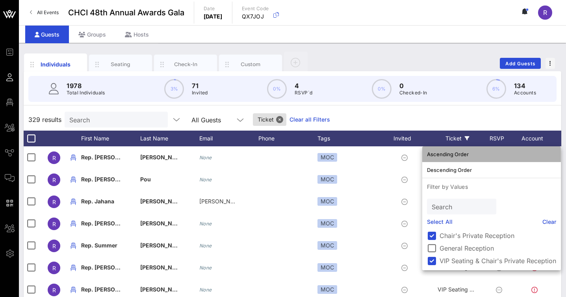
click at [437, 152] on div "Ascending Order" at bounding box center [491, 154] width 129 height 6
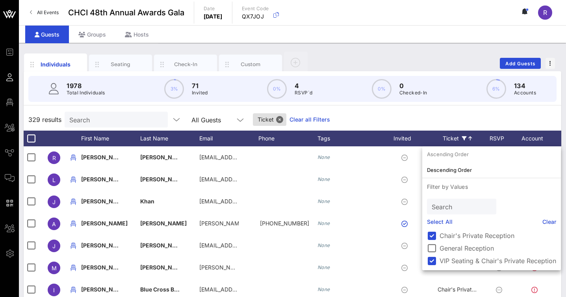
click at [429, 111] on div "329 results Search All Guests Ticket Clear all Filters" at bounding box center [292, 120] width 537 height 22
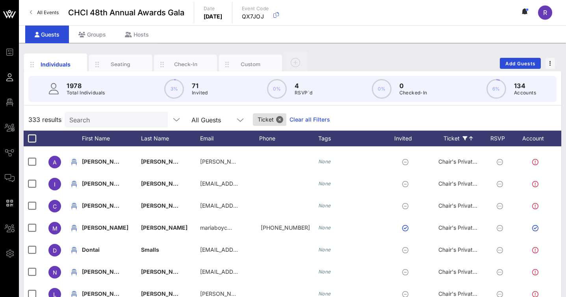
scroll to position [1563, 0]
